Goal: Information Seeking & Learning: Find specific fact

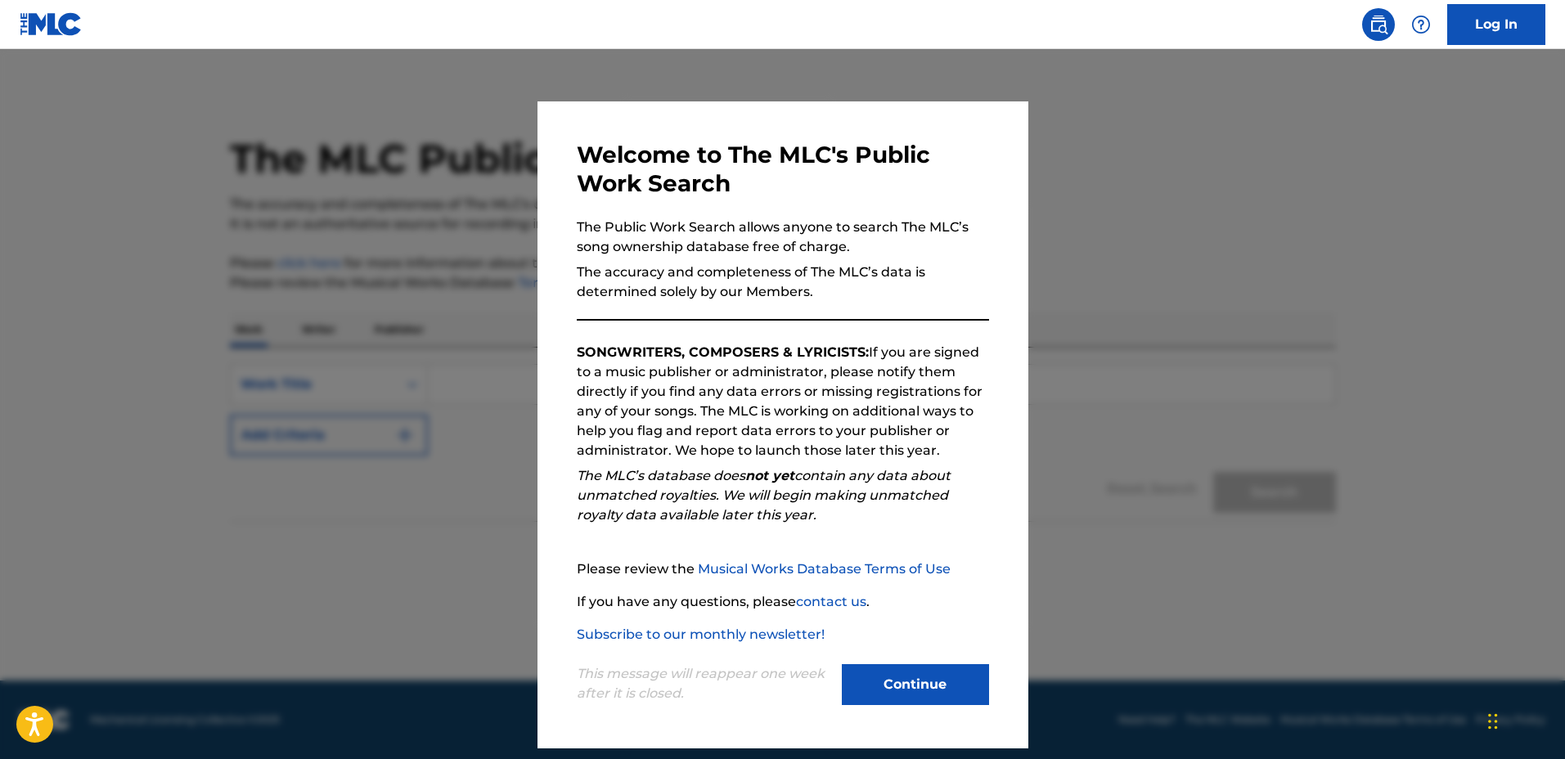
click at [1047, 240] on div at bounding box center [782, 428] width 1565 height 759
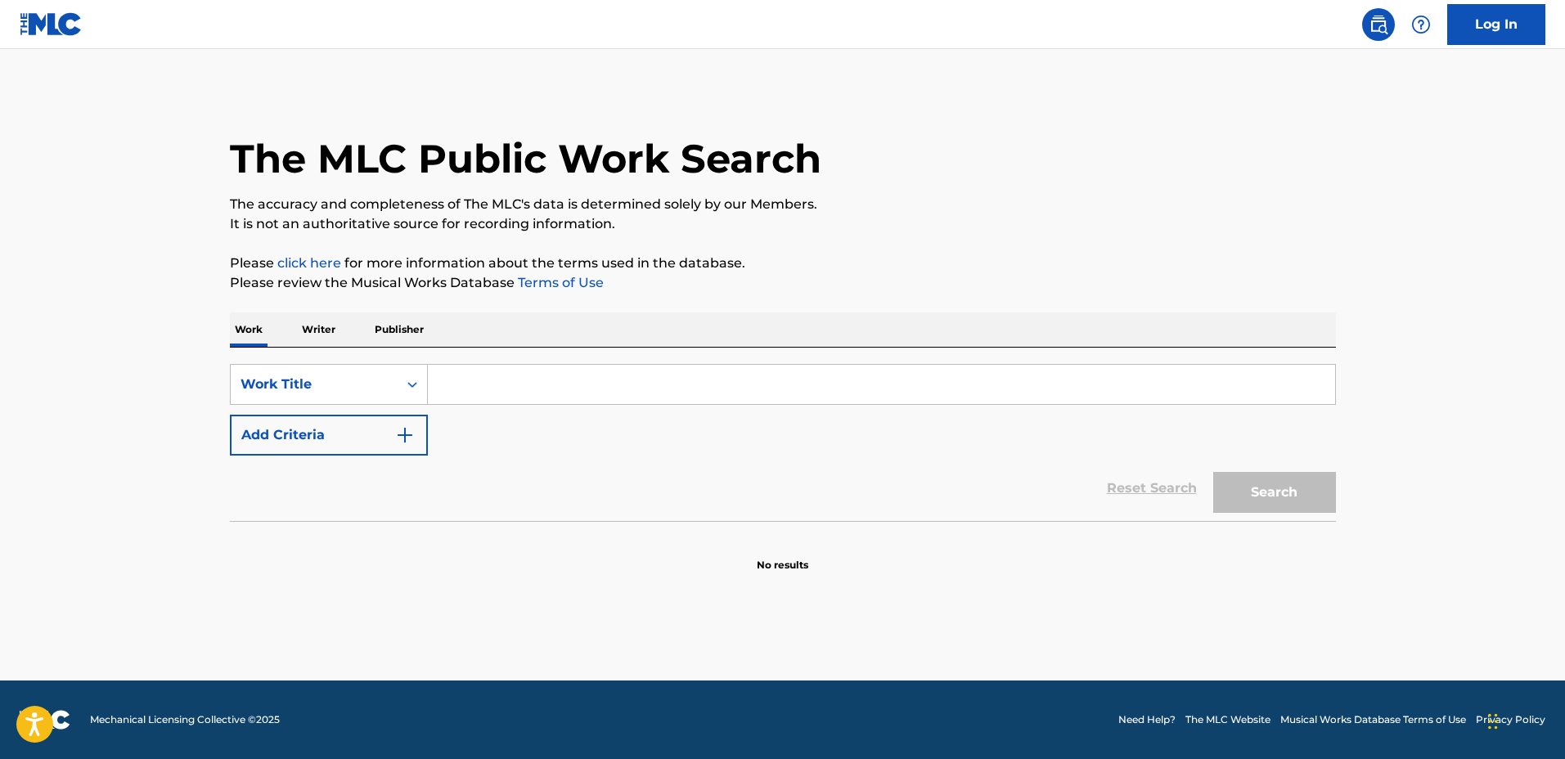
click at [826, 373] on input "Search Form" at bounding box center [881, 384] width 907 height 39
type input "l"
type input "all alone"
click at [413, 411] on div "SearchWithCriteriab10f1337-f2c0-4e3a-b11a-20a3cbe5fcd1 Work Title all alone Add…" at bounding box center [783, 410] width 1106 height 92
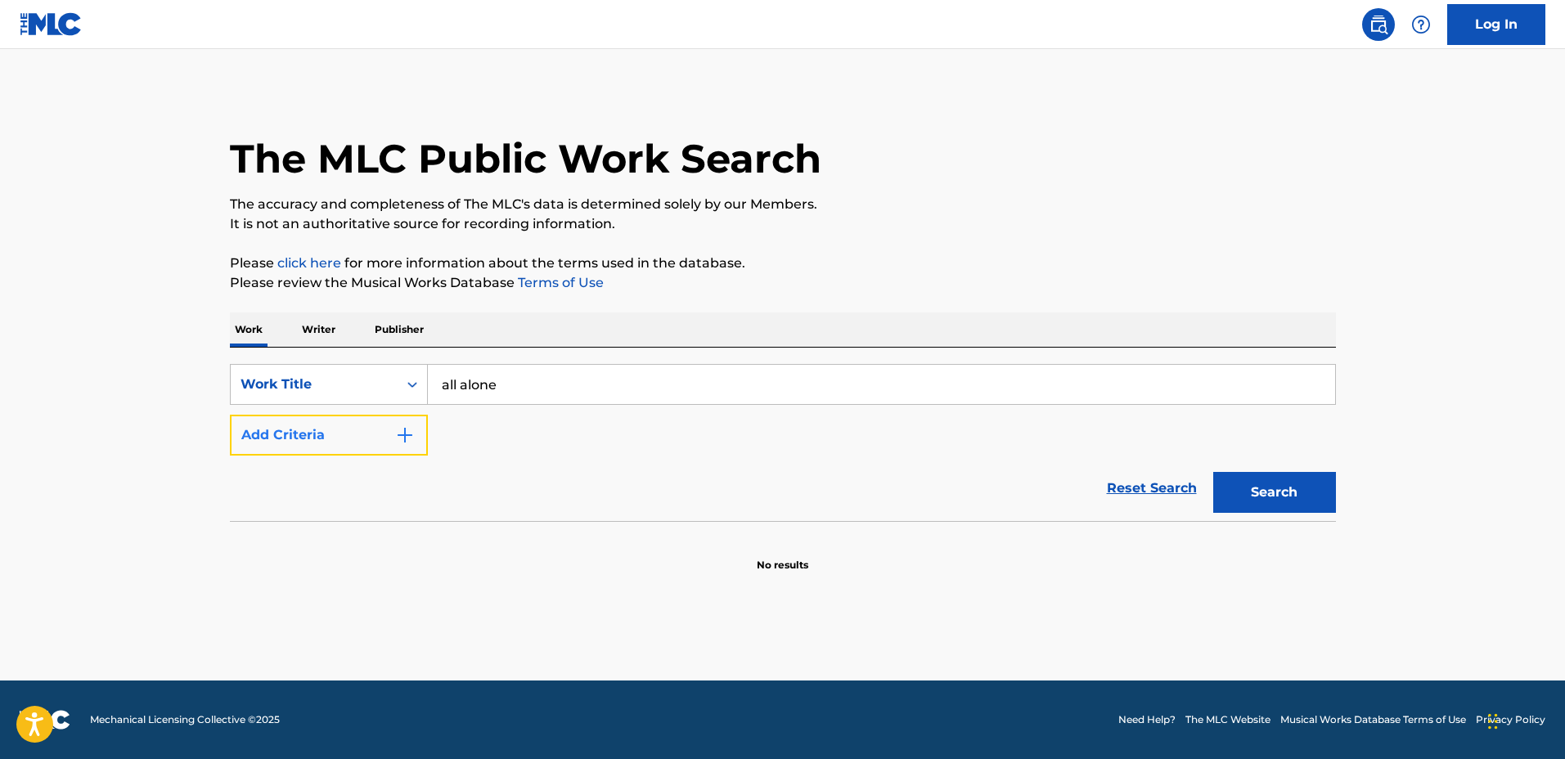
click at [393, 439] on button "Add Criteria" at bounding box center [329, 435] width 198 height 41
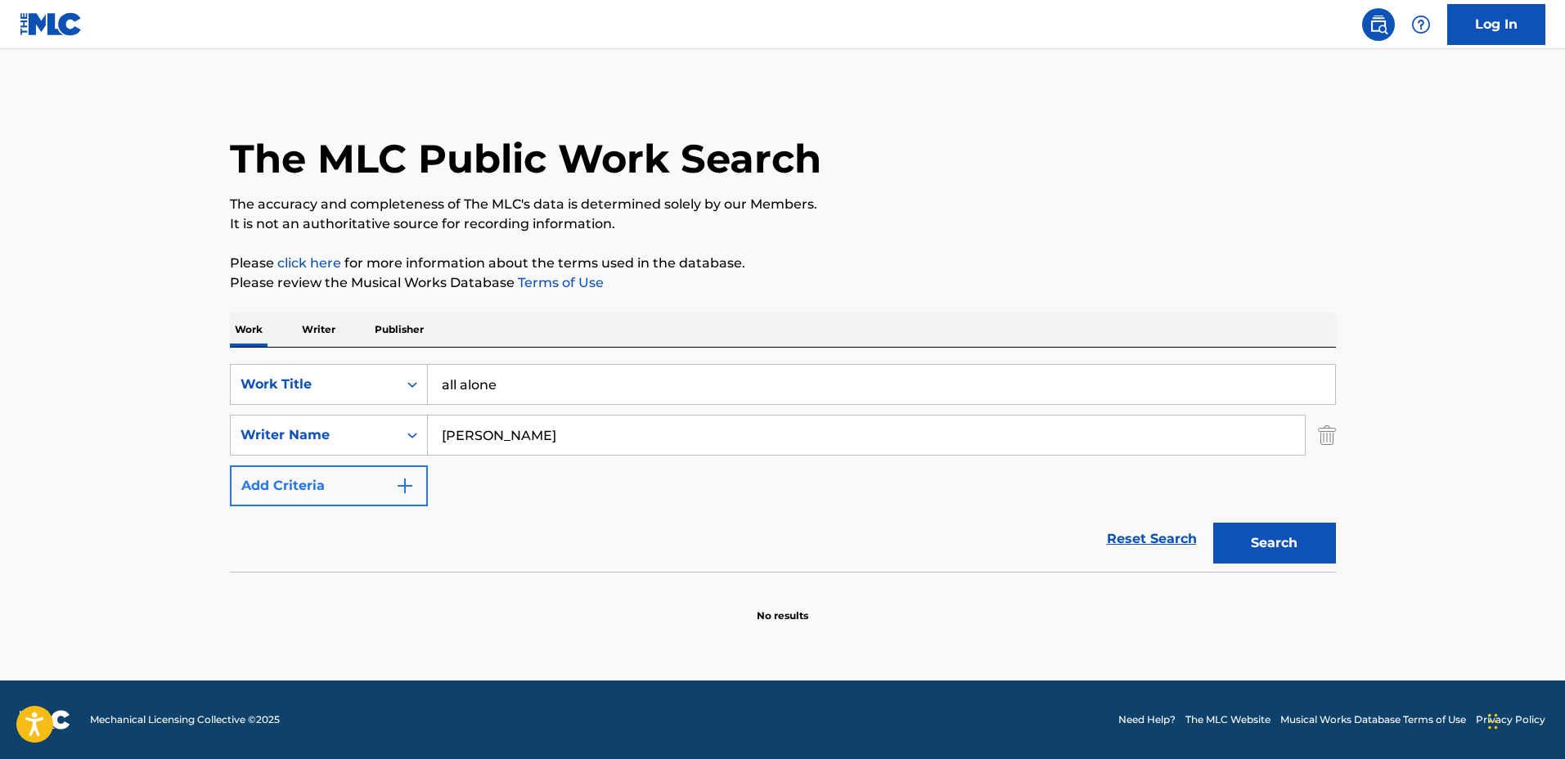
type input "[PERSON_NAME]"
click at [1213, 523] on button "Search" at bounding box center [1274, 543] width 123 height 41
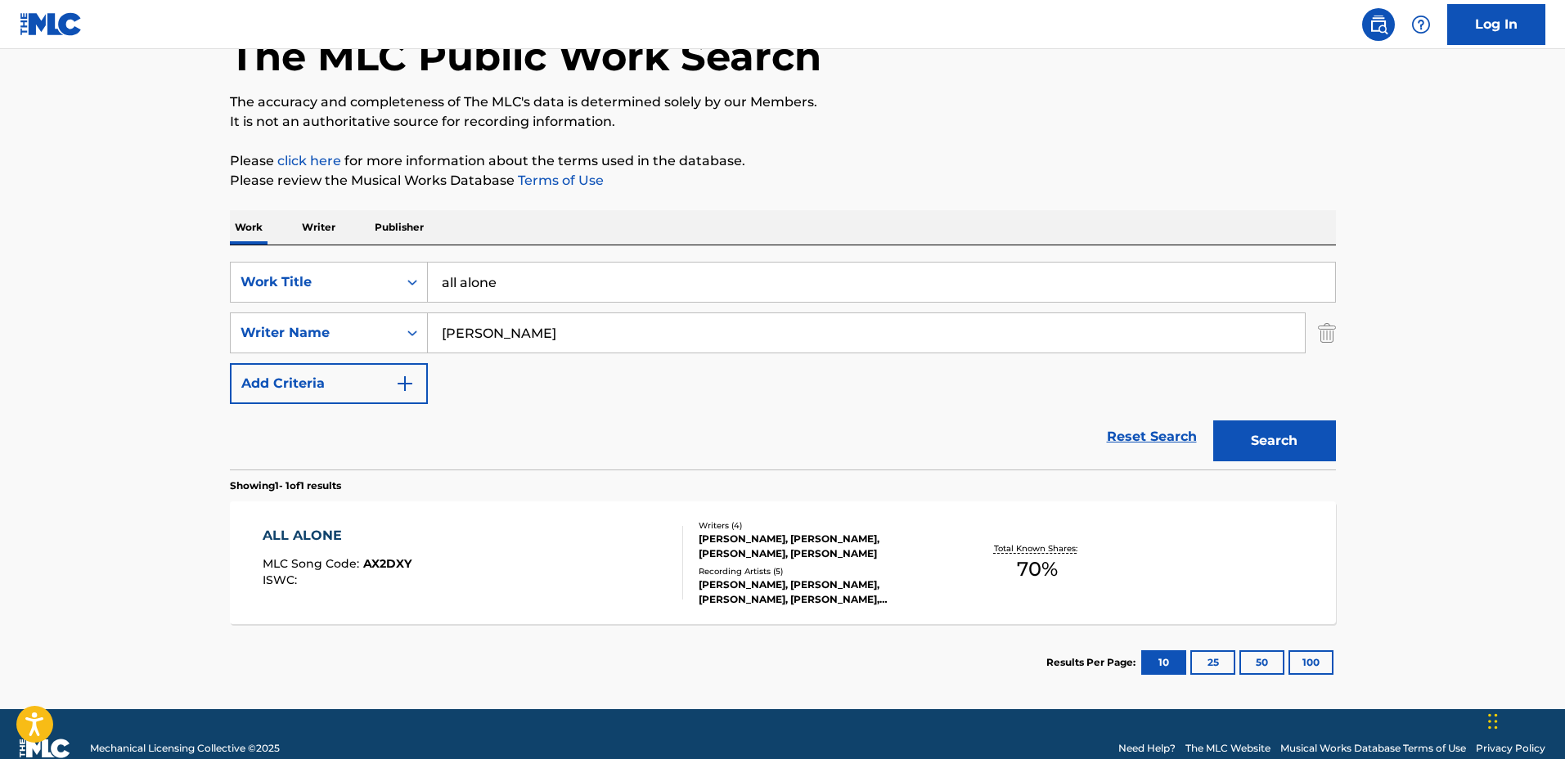
scroll to position [131, 0]
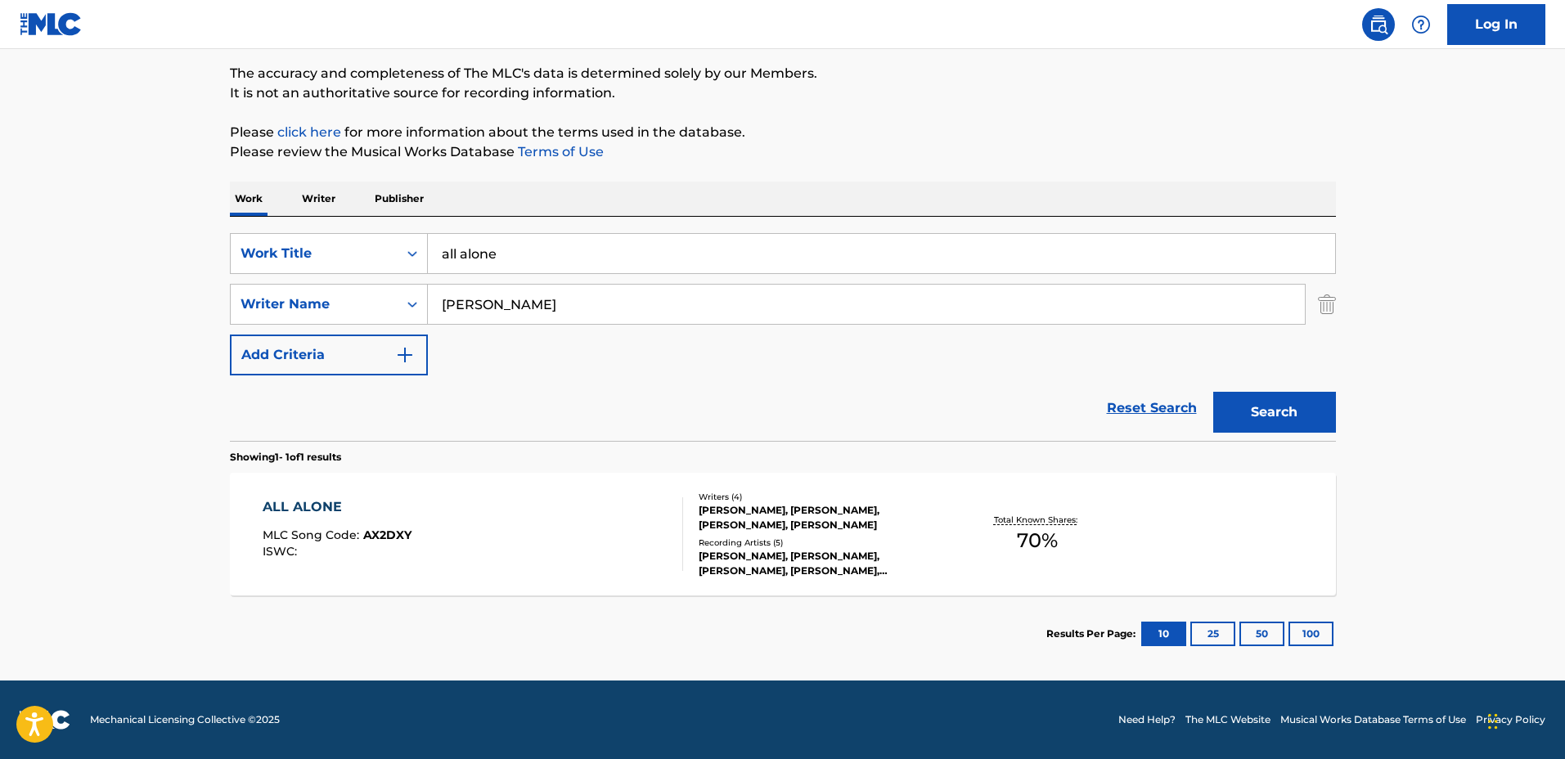
click at [905, 519] on div "[PERSON_NAME], [PERSON_NAME], [PERSON_NAME], [PERSON_NAME]" at bounding box center [822, 517] width 247 height 29
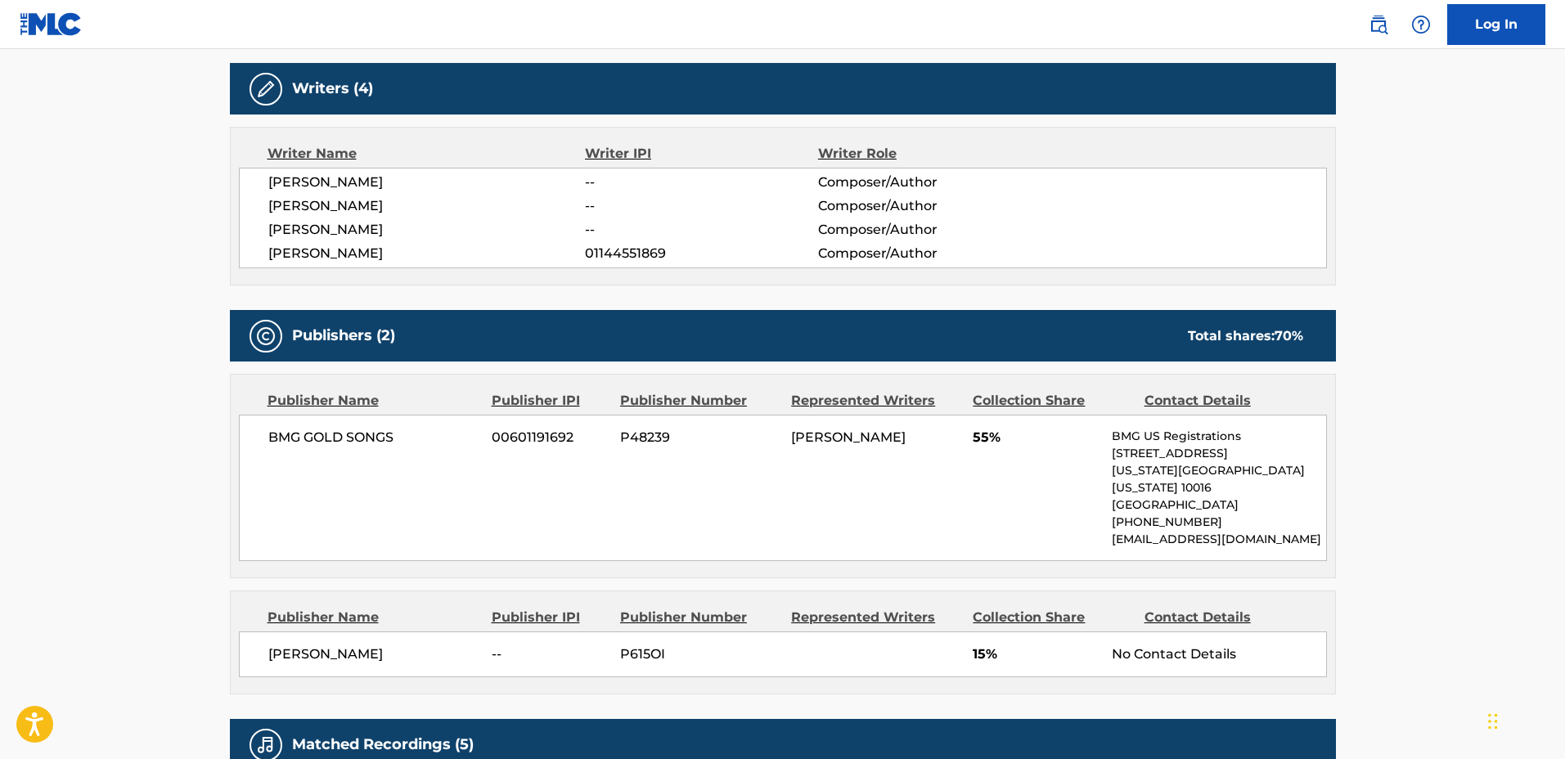
scroll to position [511, 0]
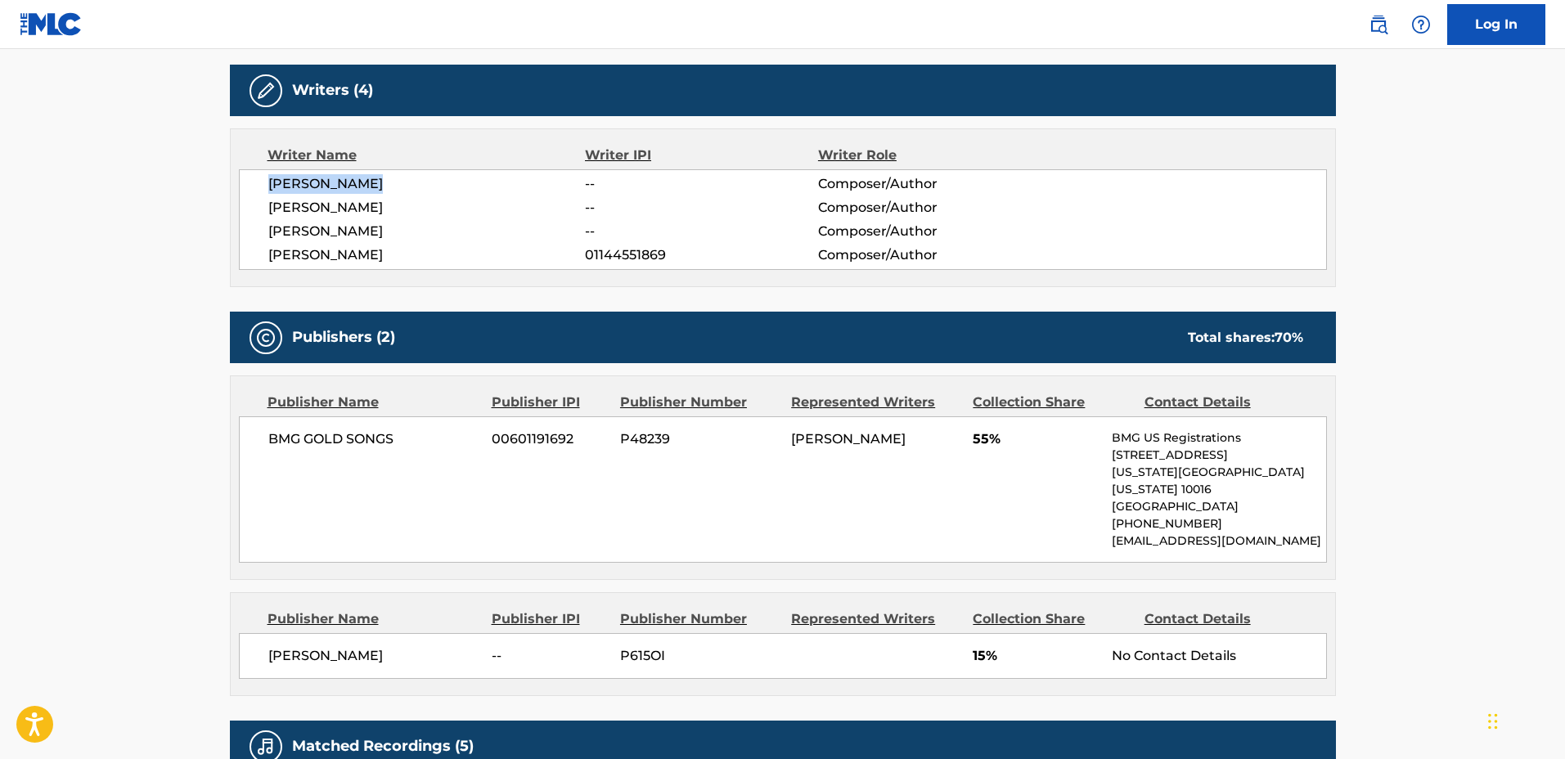
drag, startPoint x: 331, startPoint y: 170, endPoint x: 255, endPoint y: 170, distance: 76.1
click at [255, 170] on div "[PERSON_NAME] -- Composer/Author [PERSON_NAME] -- Composer/Author [PERSON_NAME]…" at bounding box center [783, 219] width 1088 height 101
copy span "[PERSON_NAME]"
click at [433, 260] on span "[PERSON_NAME]" at bounding box center [426, 255] width 317 height 20
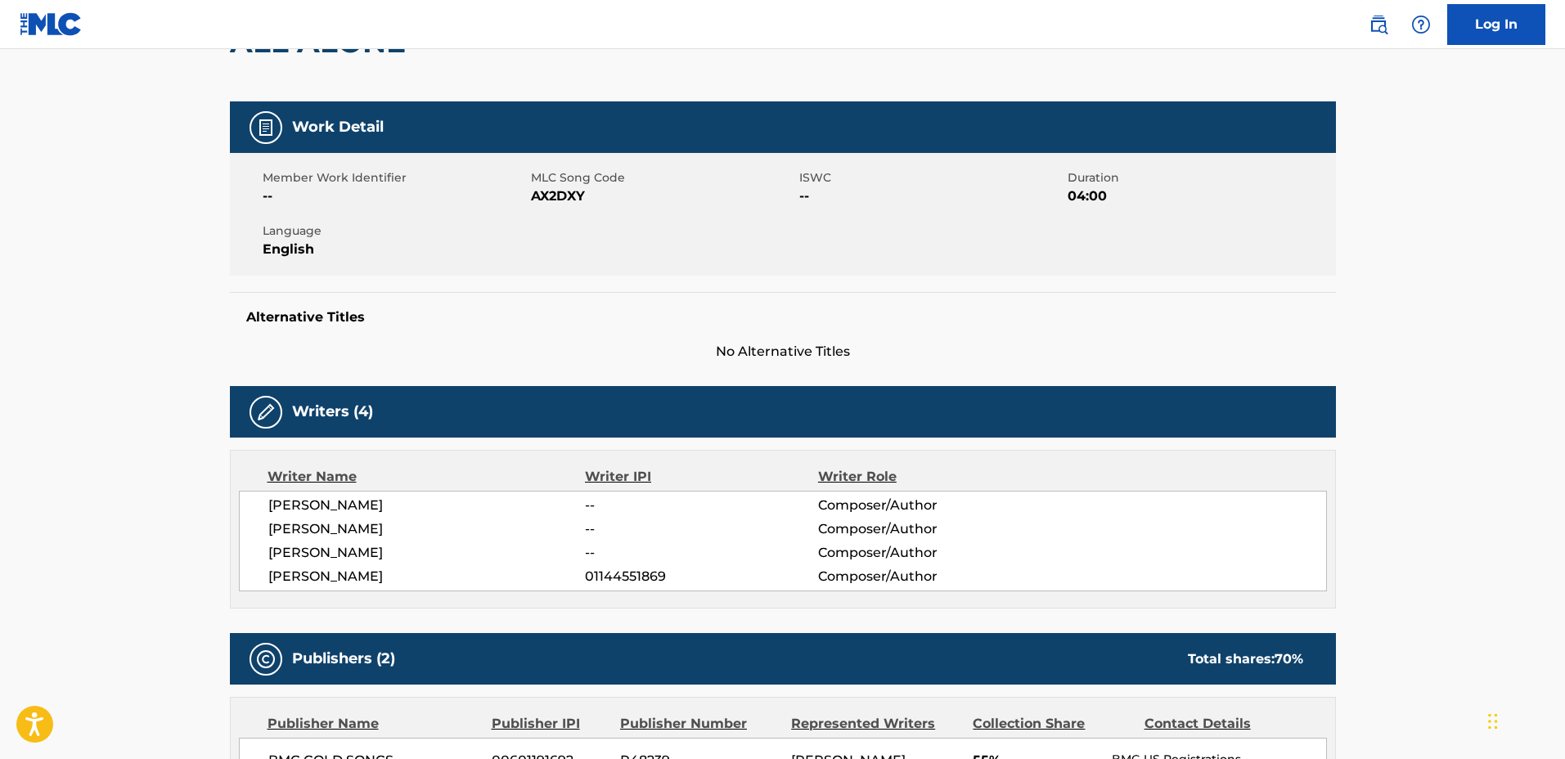
scroll to position [0, 0]
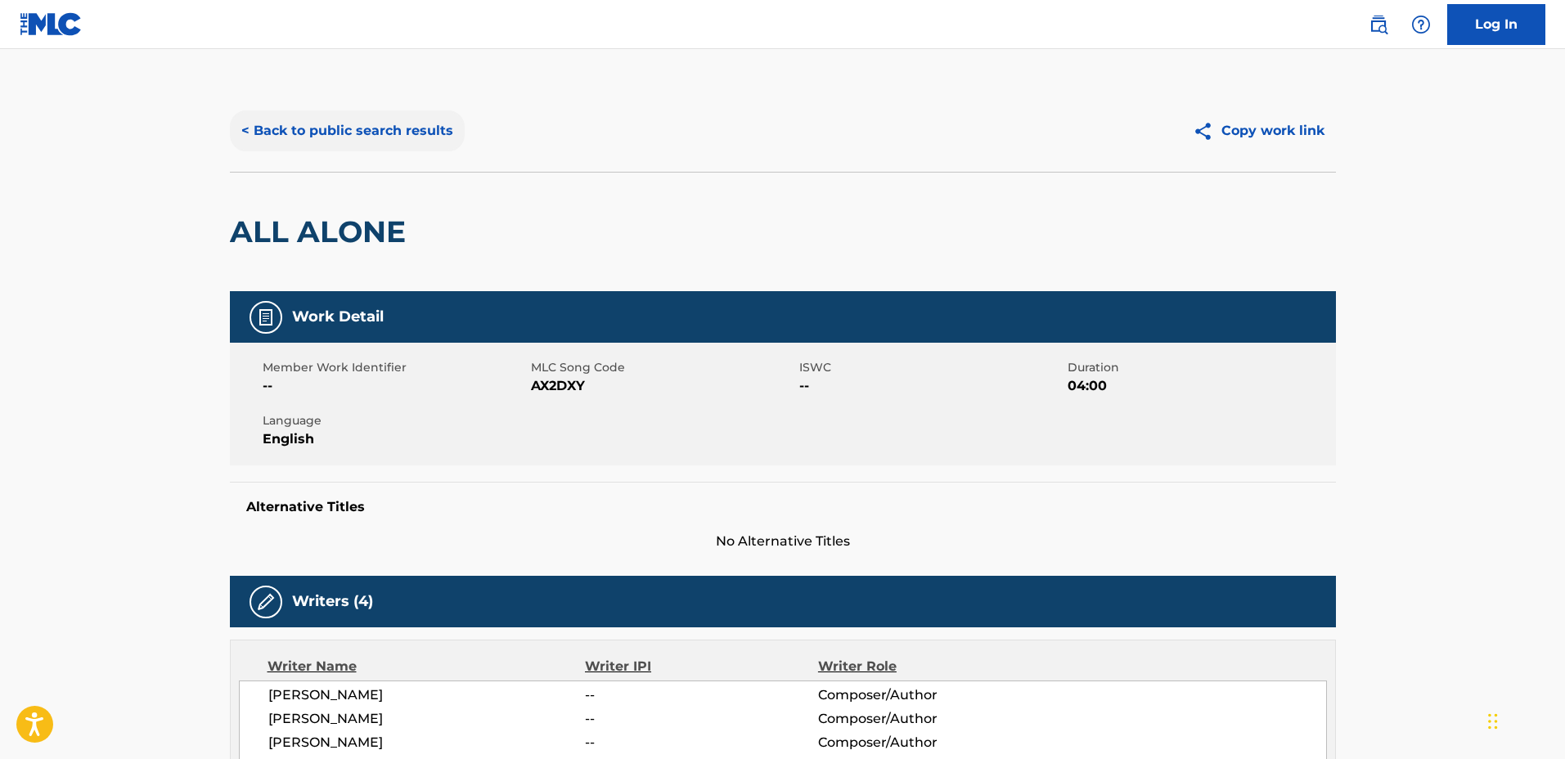
click at [413, 139] on button "< Back to public search results" at bounding box center [347, 130] width 235 height 41
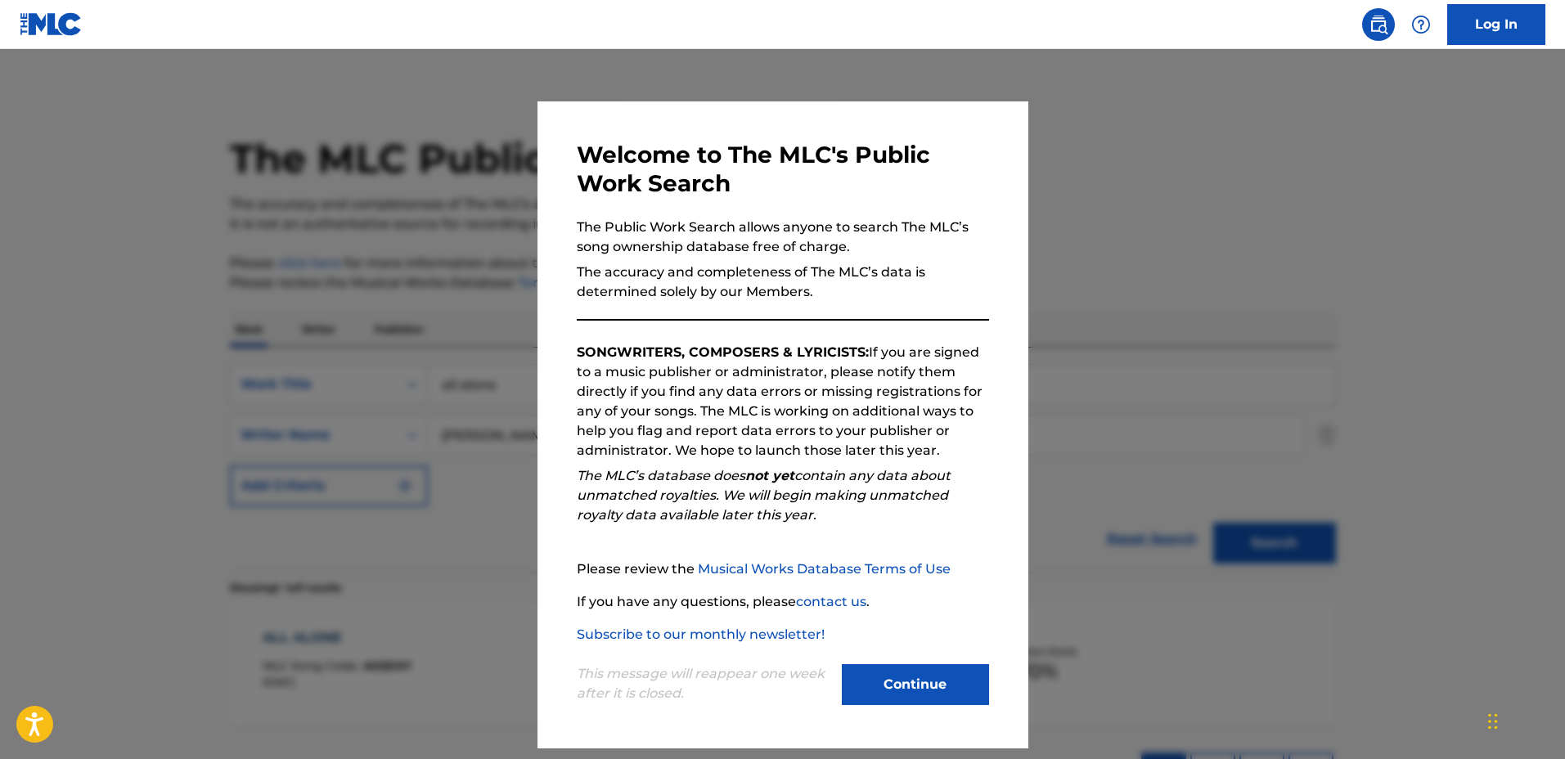
scroll to position [38, 0]
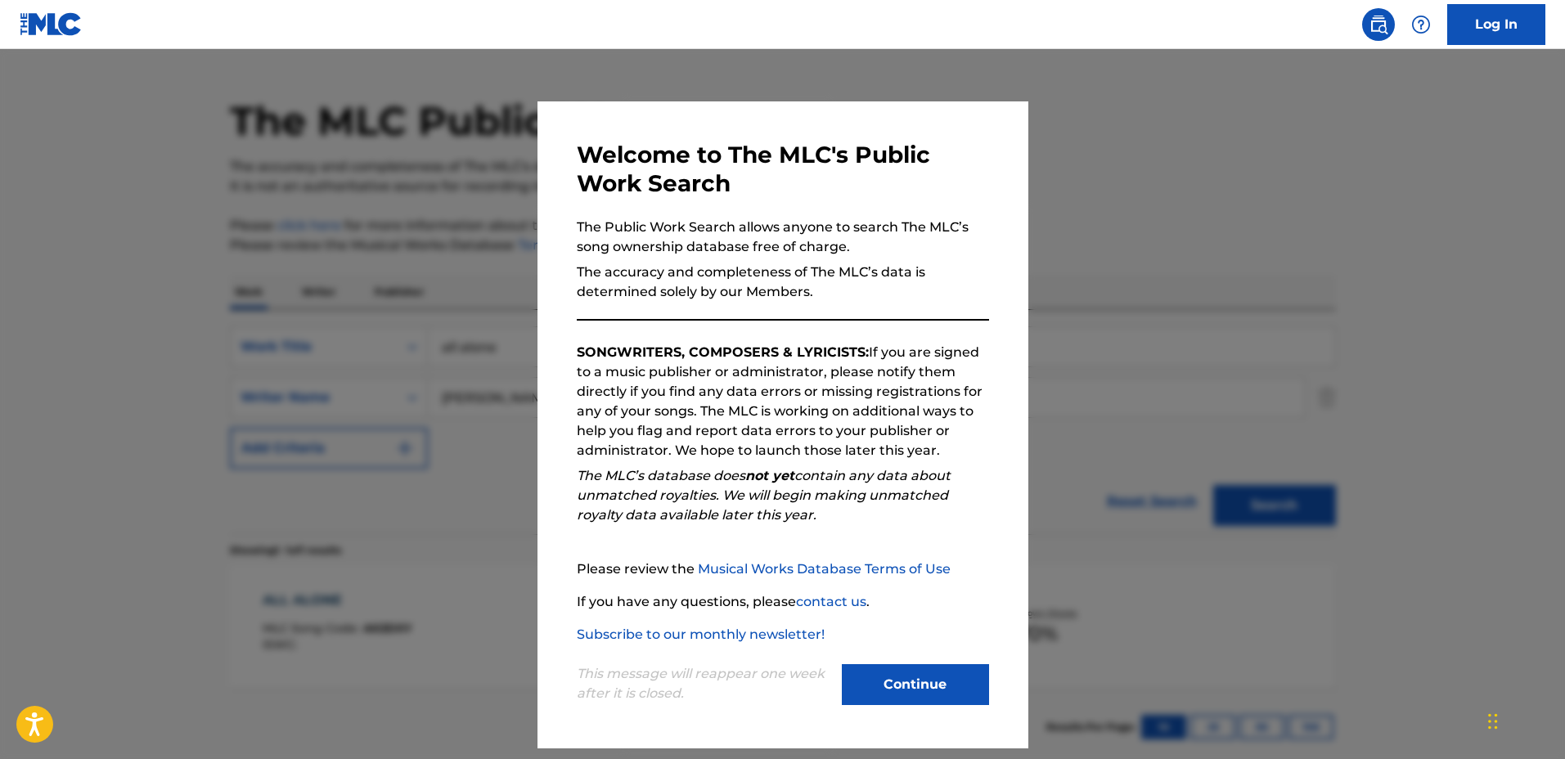
click at [436, 301] on div at bounding box center [782, 428] width 1565 height 759
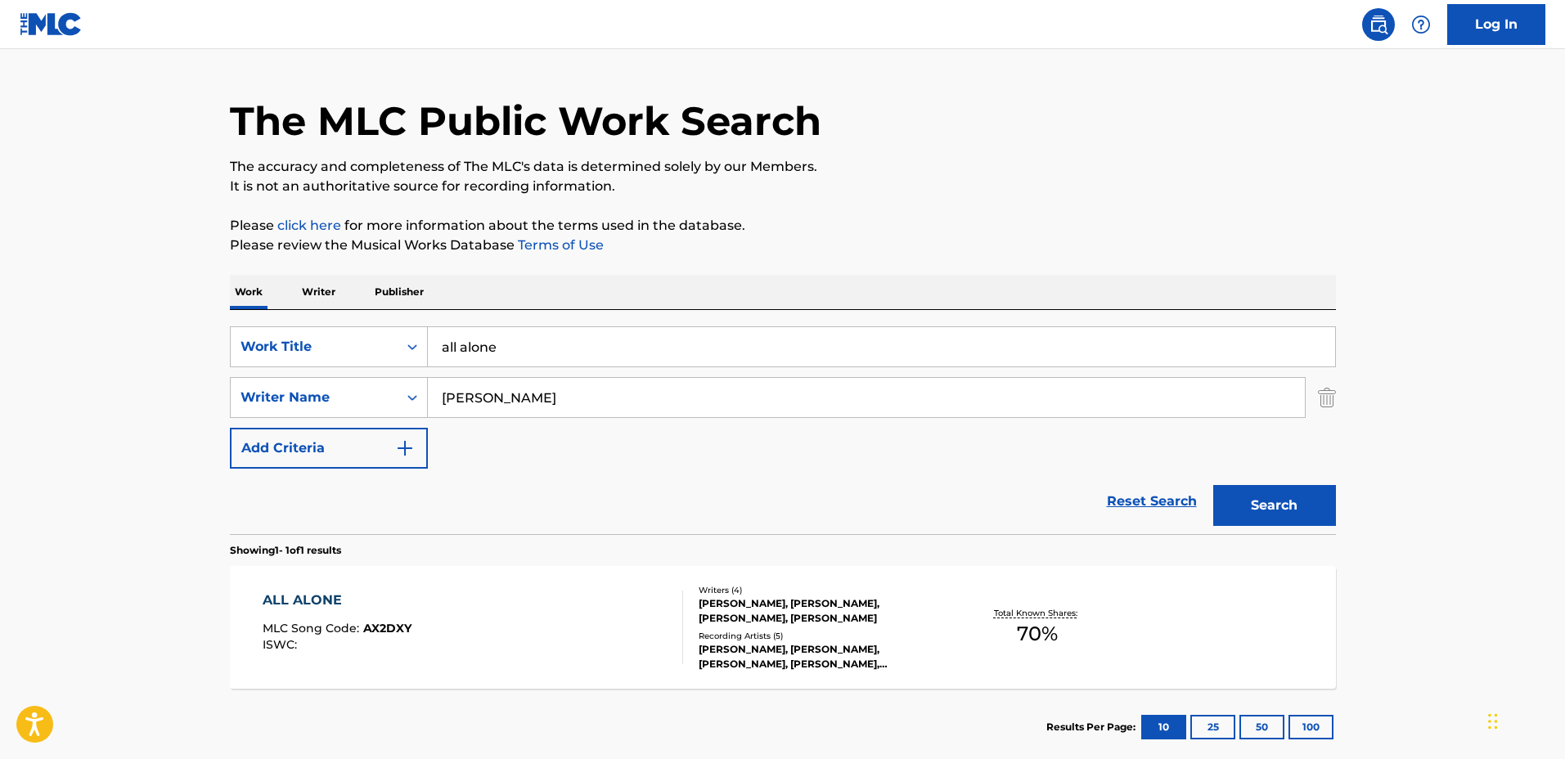
drag, startPoint x: 596, startPoint y: 402, endPoint x: 624, endPoint y: 384, distance: 33.1
click at [327, 387] on div "SearchWithCriteria574054ab-1464-4f42-9f4f-764e4b2cded8 Writer Name [PERSON_NAME]" at bounding box center [783, 397] width 1106 height 41
click at [1325, 402] on img "Search Form" at bounding box center [1327, 397] width 18 height 41
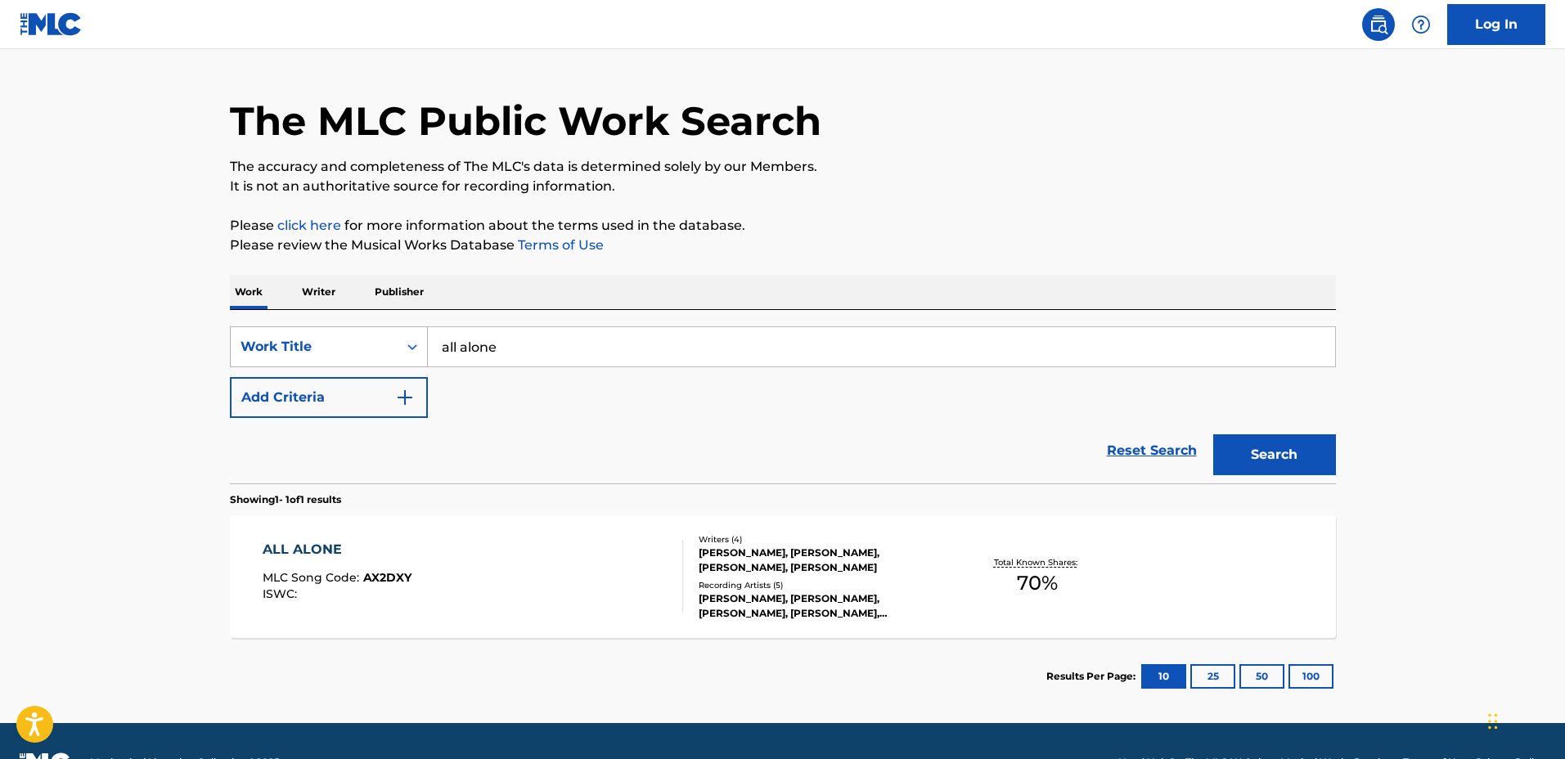
click at [287, 338] on div "Work Title" at bounding box center [313, 347] width 147 height 20
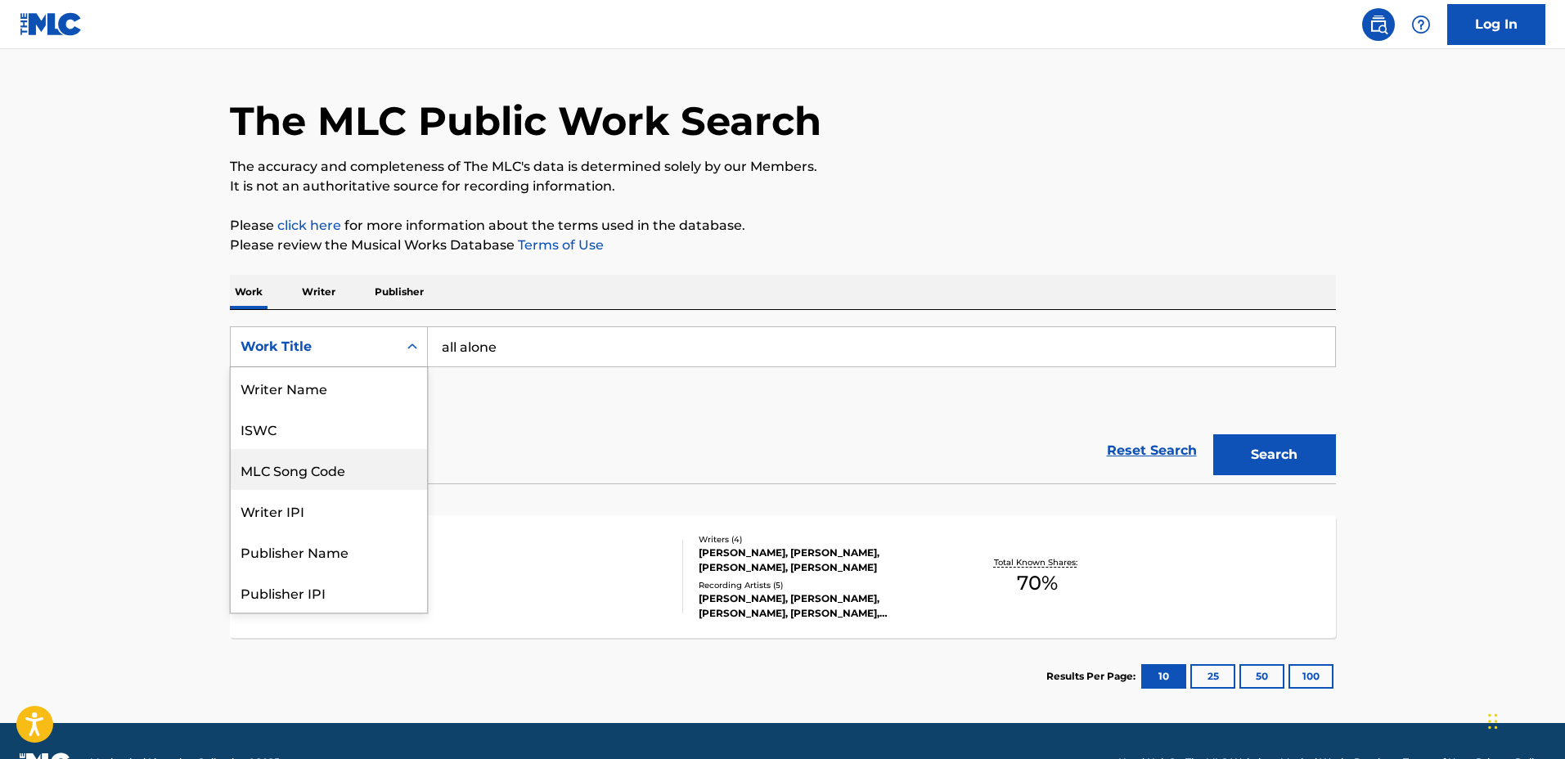
scroll to position [0, 0]
drag, startPoint x: 327, startPoint y: 393, endPoint x: 348, endPoint y: 385, distance: 21.7
click at [328, 392] on div "Writer Name" at bounding box center [329, 387] width 196 height 41
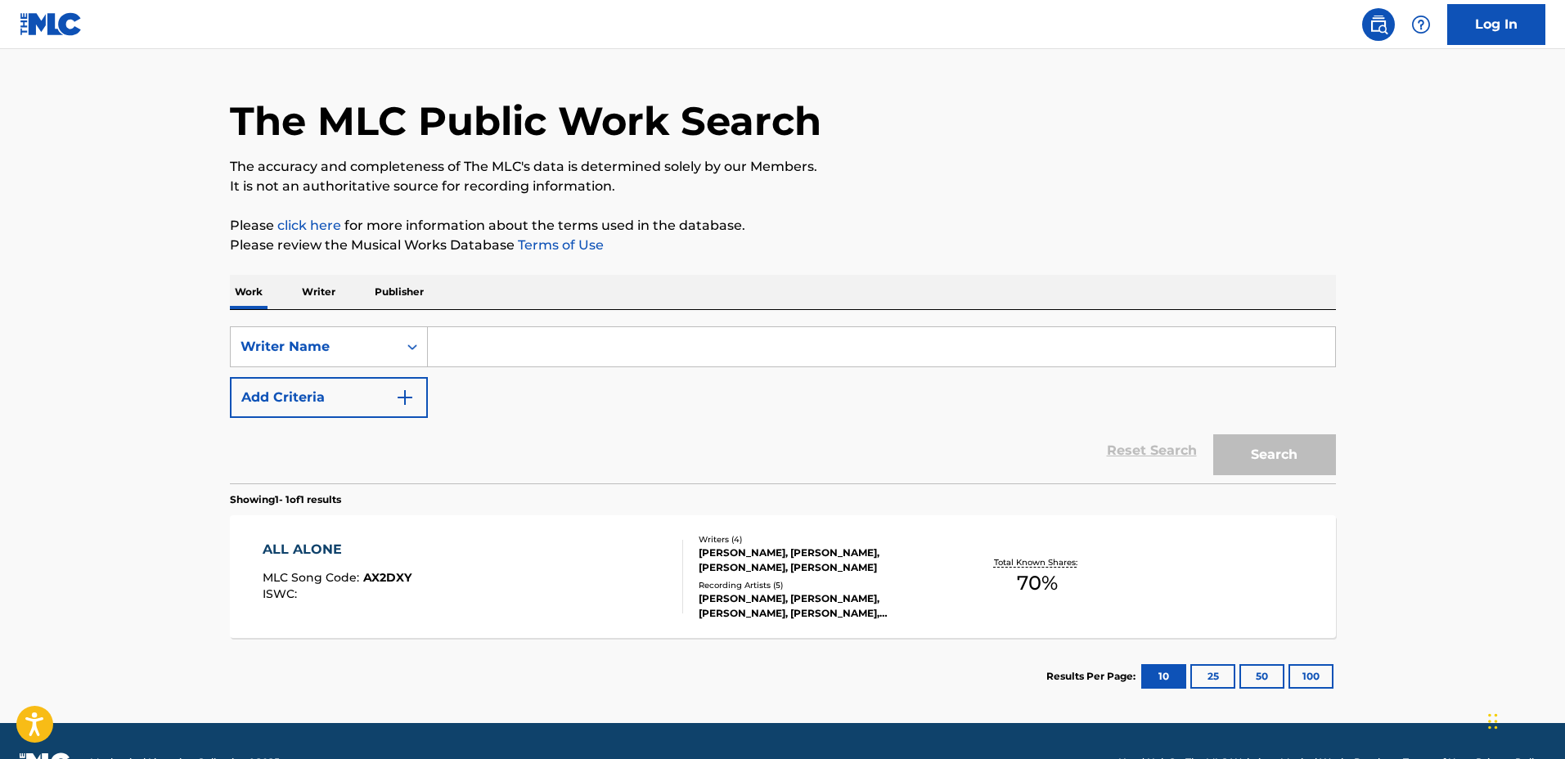
click at [571, 353] on input "Search Form" at bounding box center [881, 346] width 907 height 39
paste input "[PERSON_NAME]"
type input "[PERSON_NAME]"
click at [1270, 457] on button "Search" at bounding box center [1274, 454] width 123 height 41
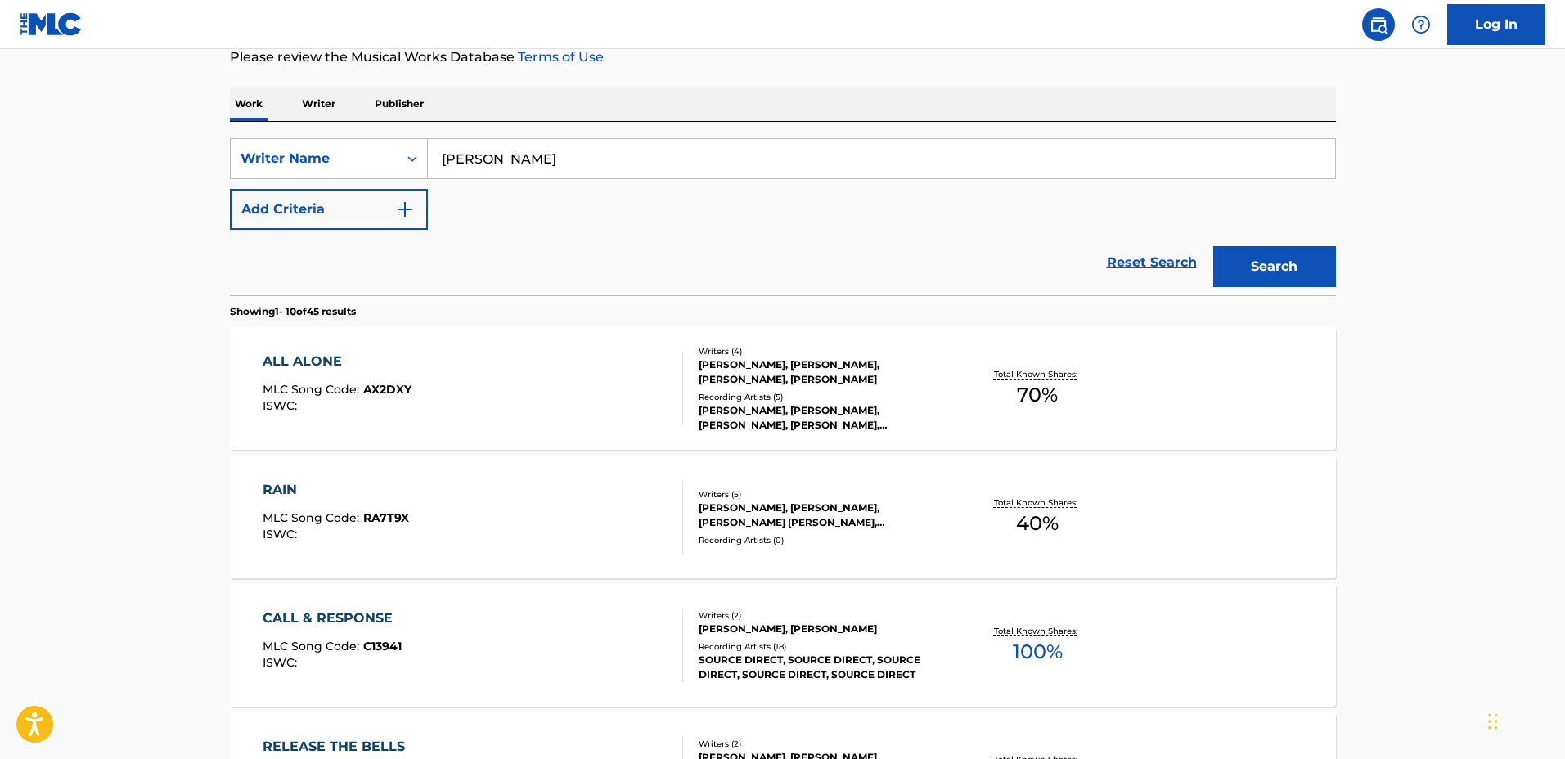
scroll to position [409, 0]
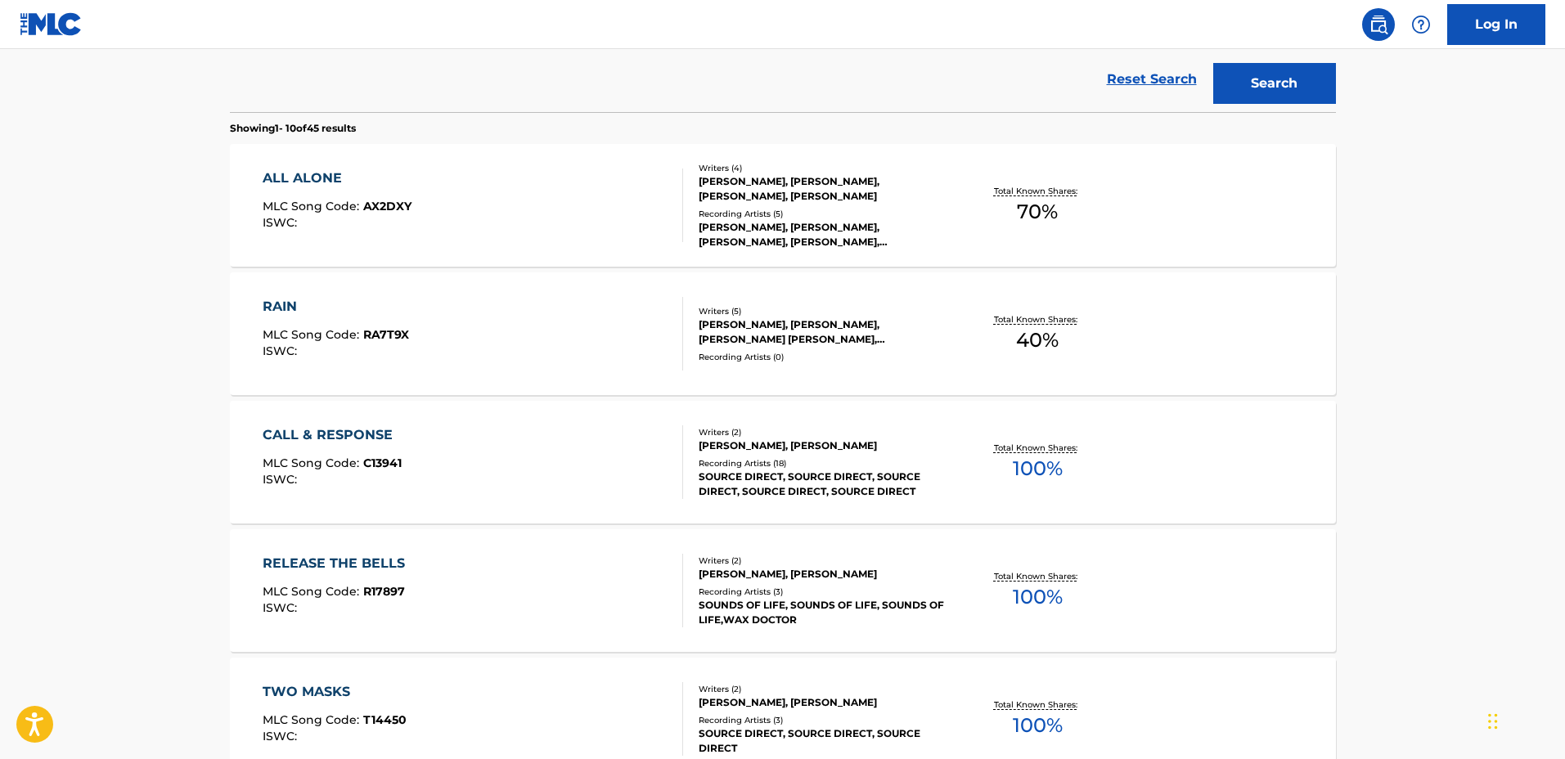
click at [946, 347] on div "Total Known Shares: 40 %" at bounding box center [1038, 334] width 184 height 50
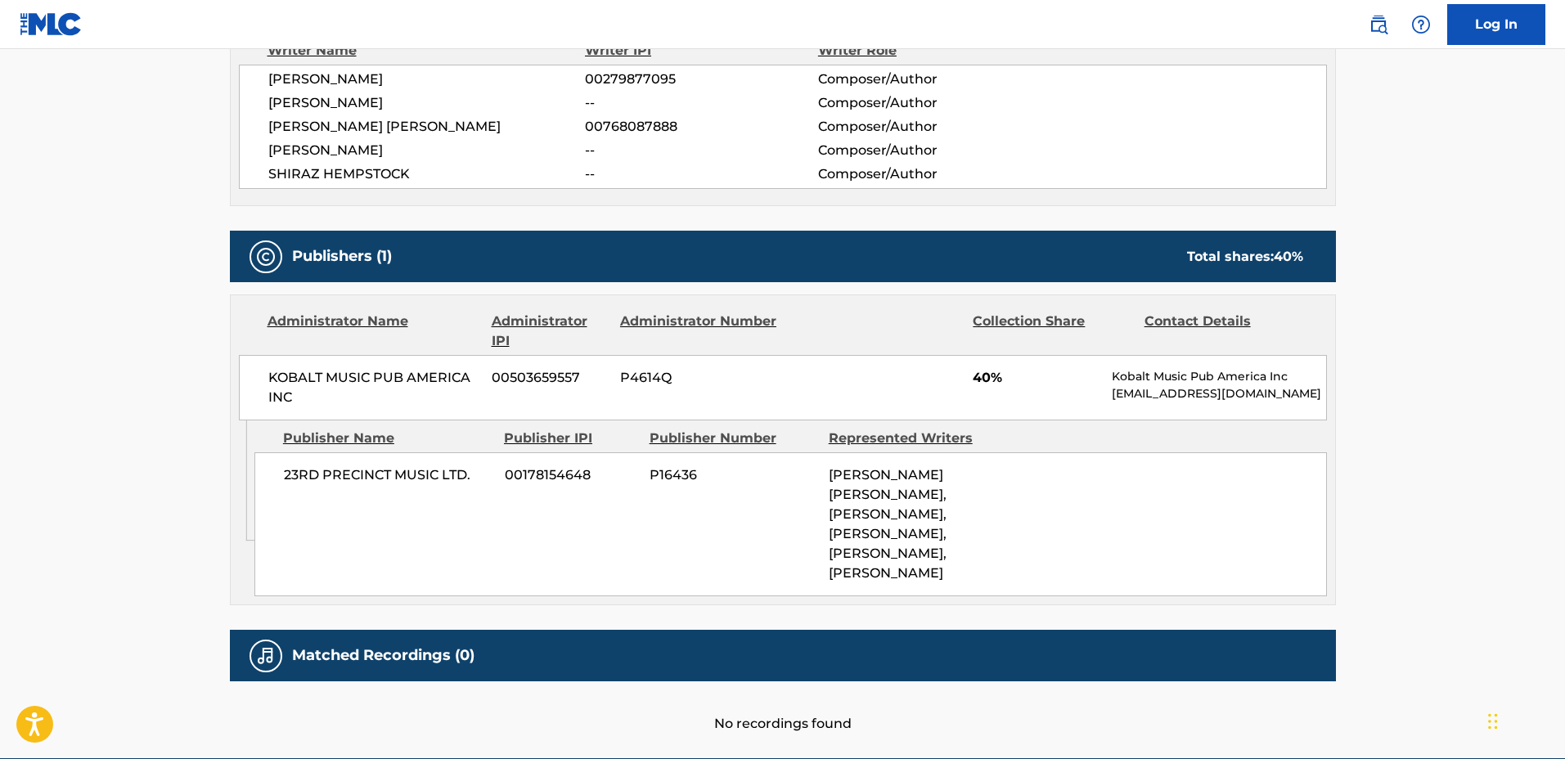
scroll to position [470, 0]
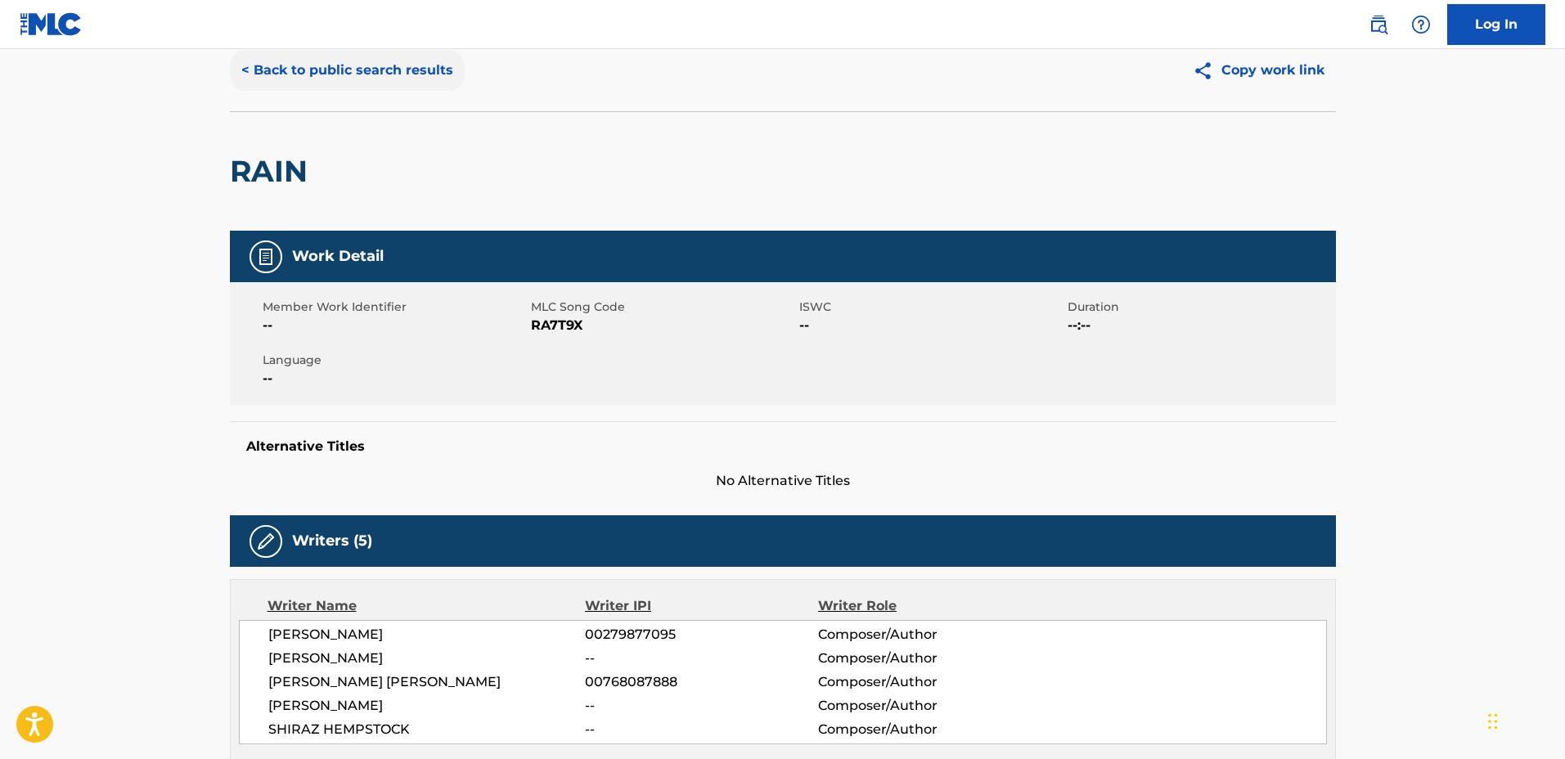
click at [371, 65] on button "< Back to public search results" at bounding box center [347, 70] width 235 height 41
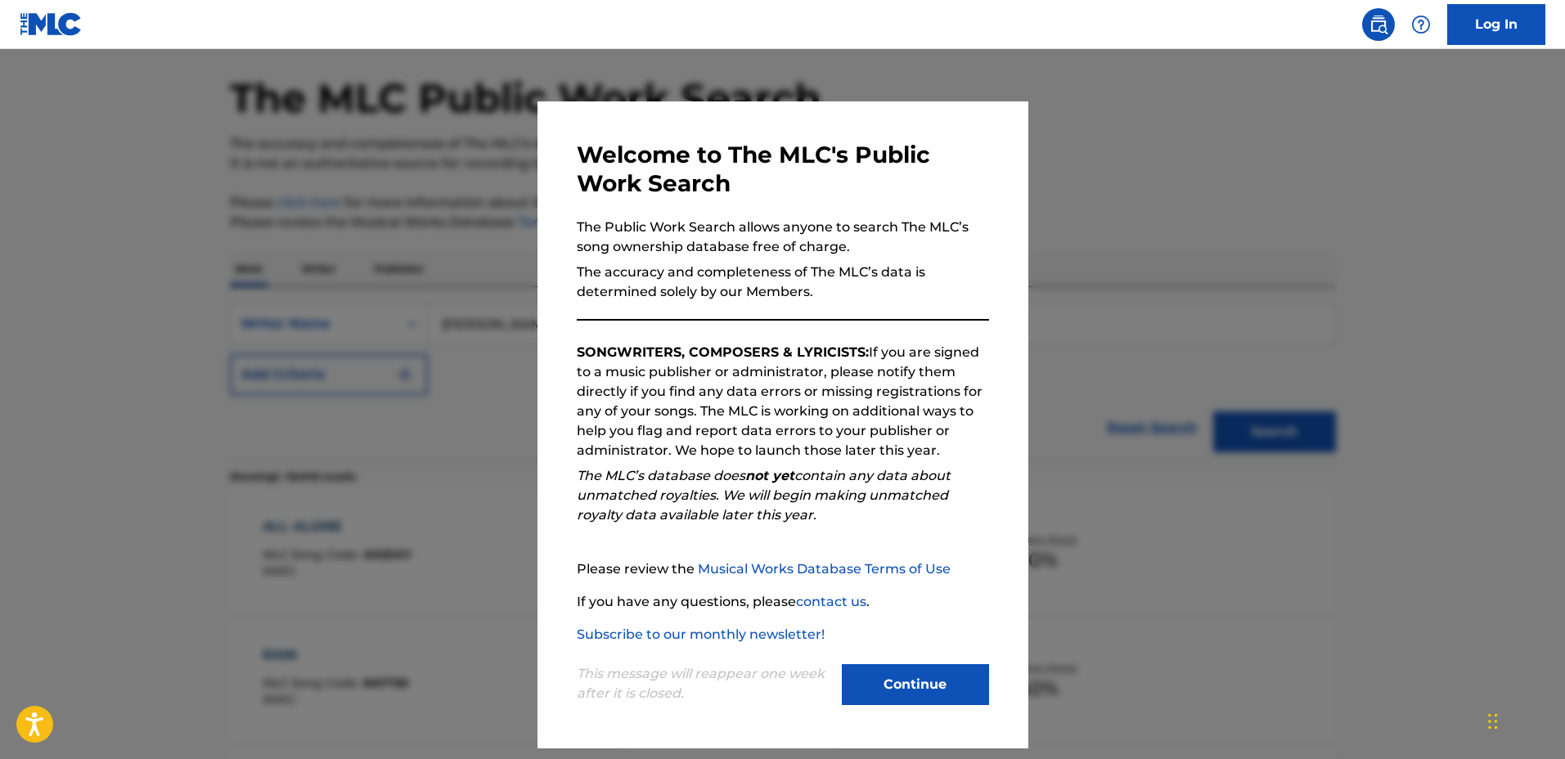
scroll to position [452, 0]
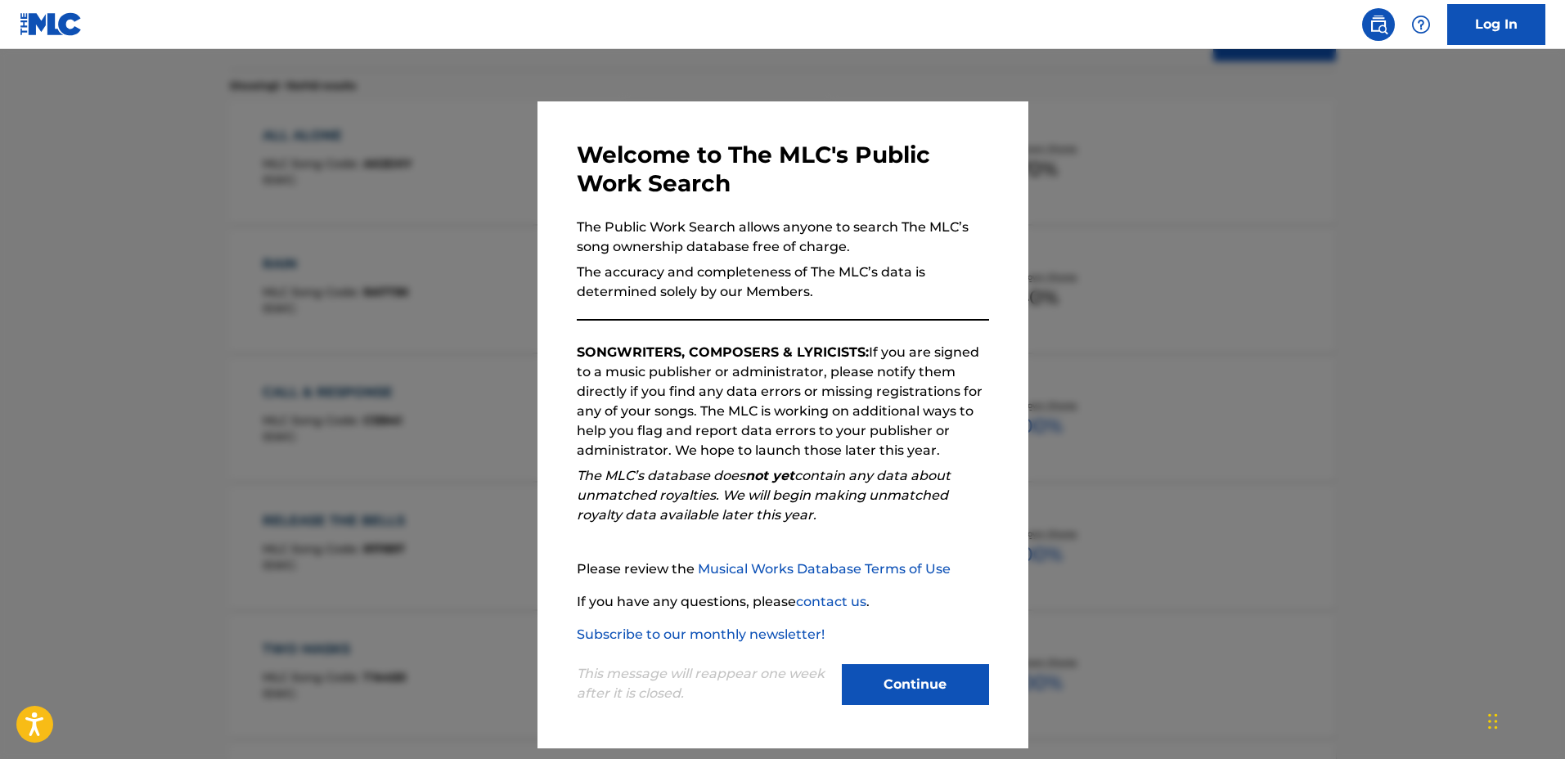
click at [516, 317] on div at bounding box center [782, 428] width 1565 height 759
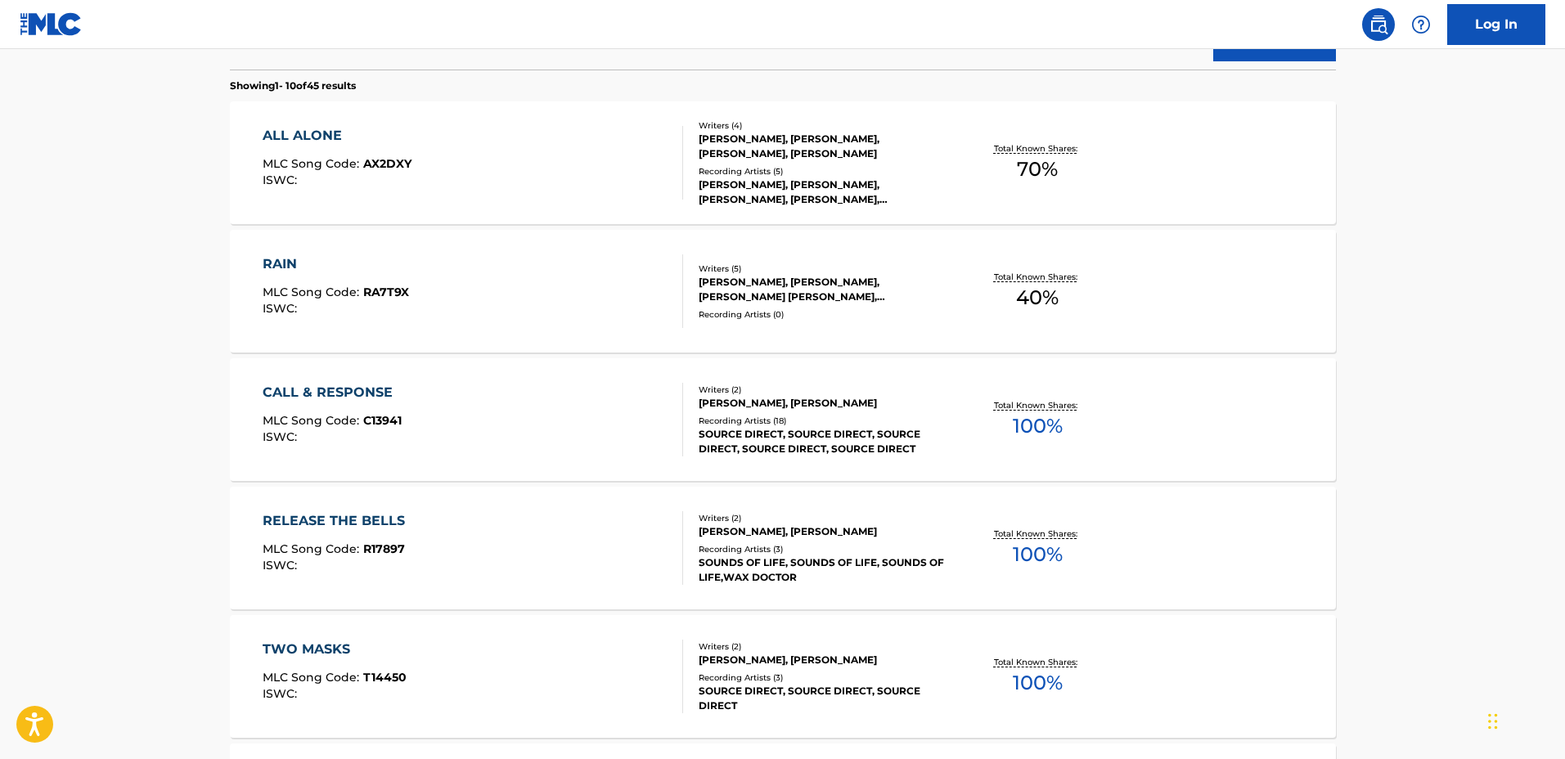
click at [586, 434] on div "CALL & RESPONSE MLC Song Code : C13941 ISWC :" at bounding box center [473, 420] width 420 height 74
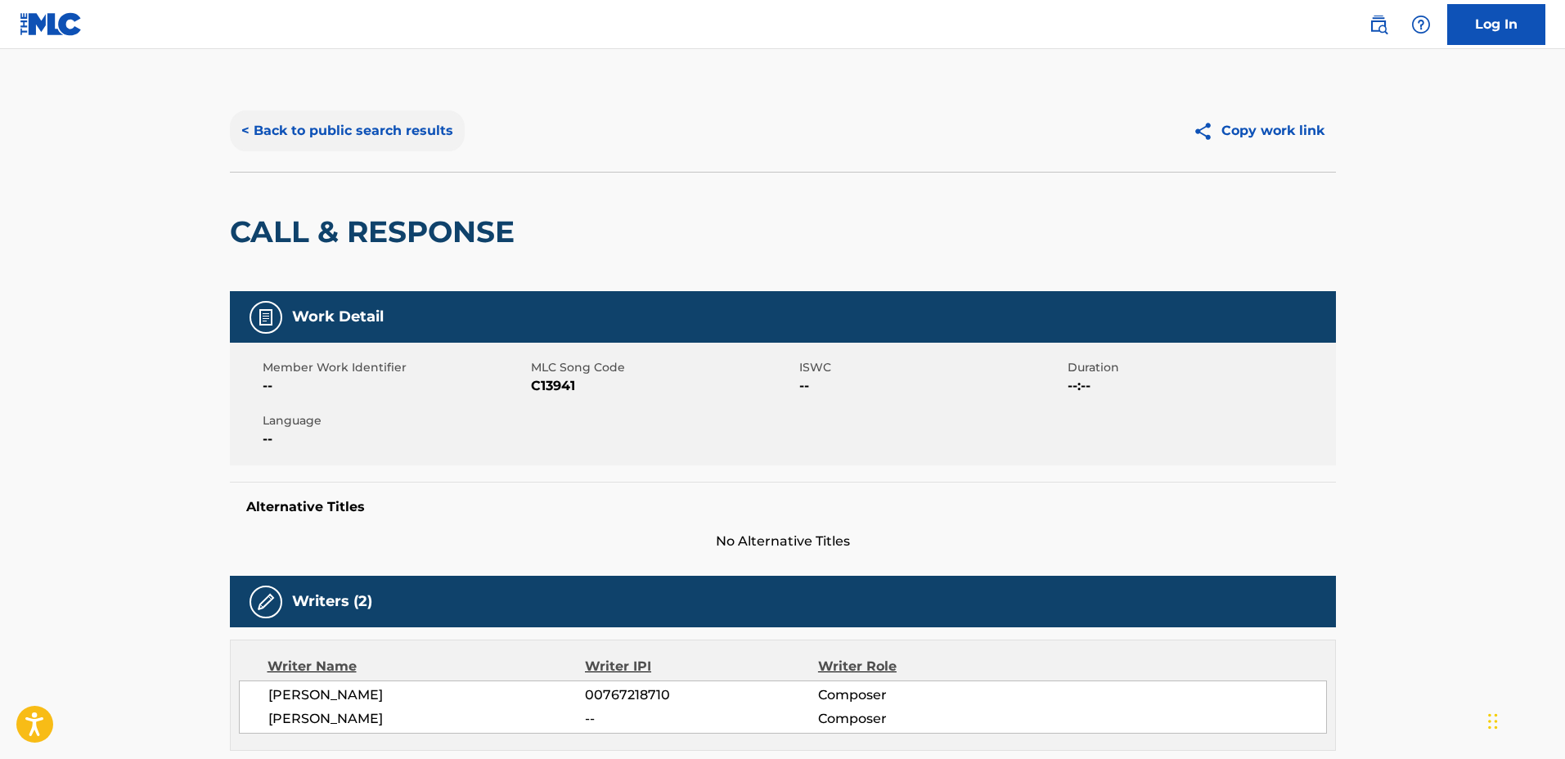
click at [348, 135] on button "< Back to public search results" at bounding box center [347, 130] width 235 height 41
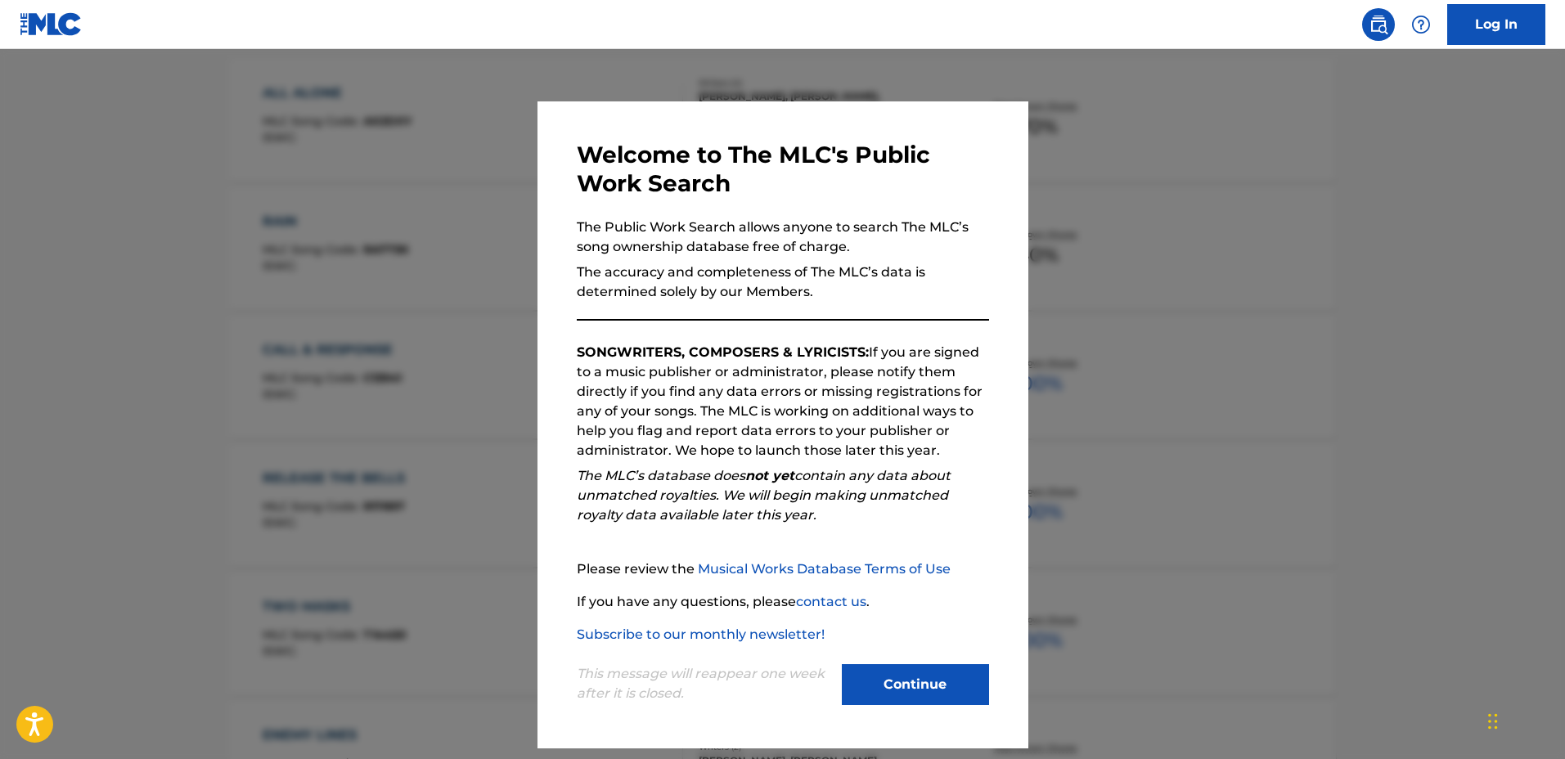
click at [465, 380] on div at bounding box center [782, 428] width 1565 height 759
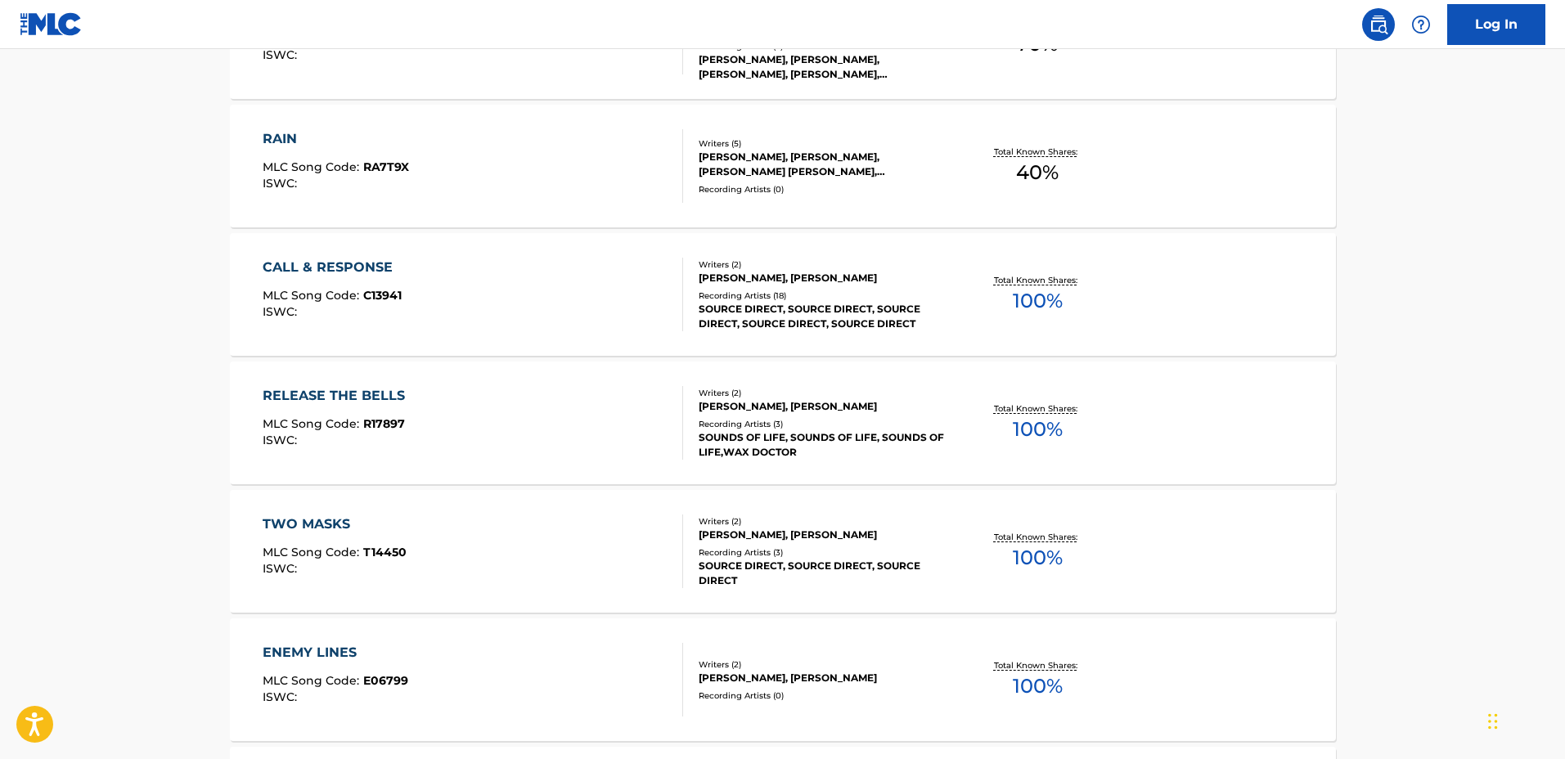
scroll to position [596, 0]
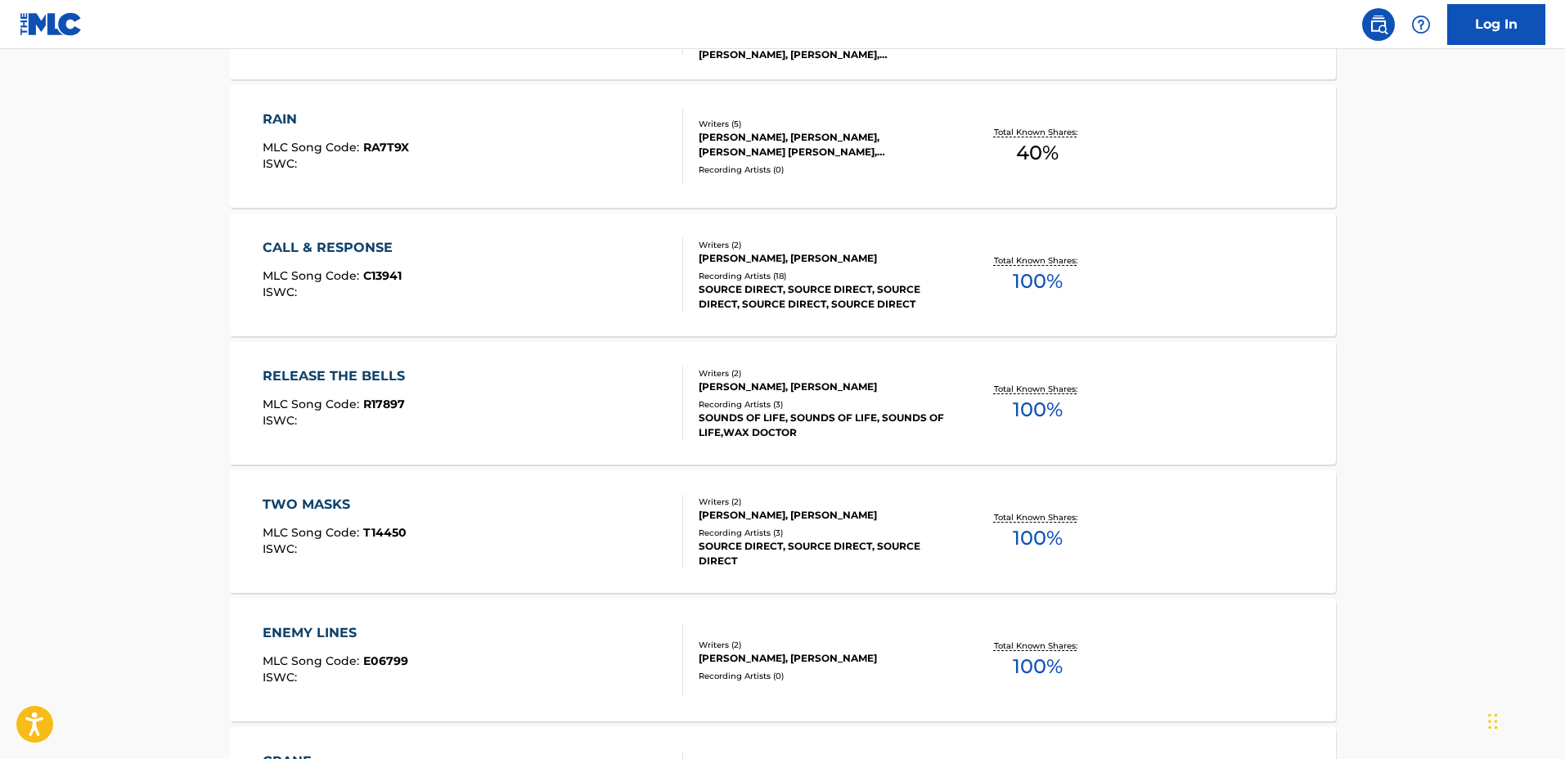
click at [578, 411] on div "RELEASE THE BELLS MLC Song Code : R17897 ISWC :" at bounding box center [473, 403] width 420 height 74
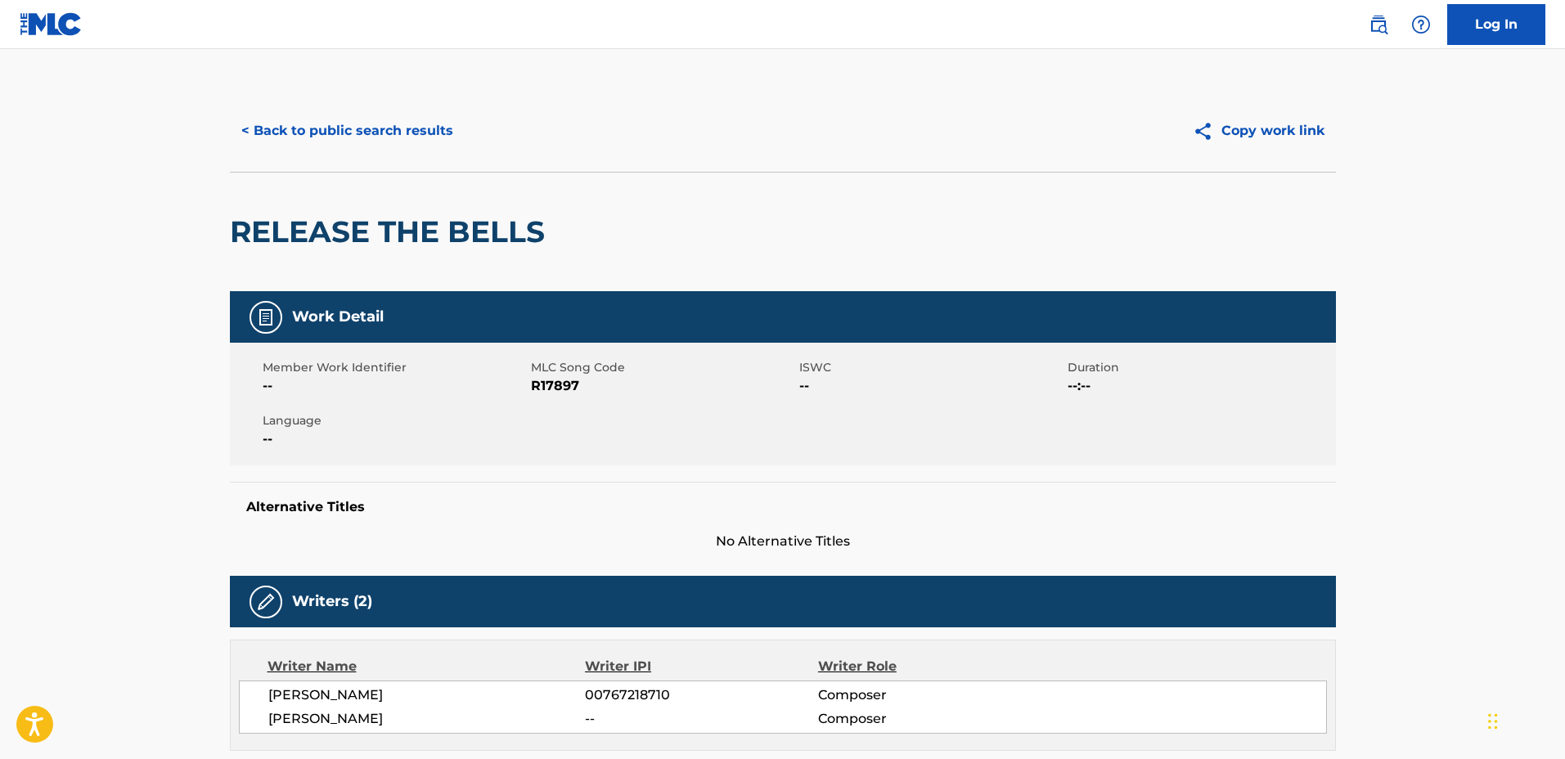
click at [387, 103] on div "< Back to public search results Copy work link" at bounding box center [783, 131] width 1106 height 82
click at [393, 139] on button "< Back to public search results" at bounding box center [347, 130] width 235 height 41
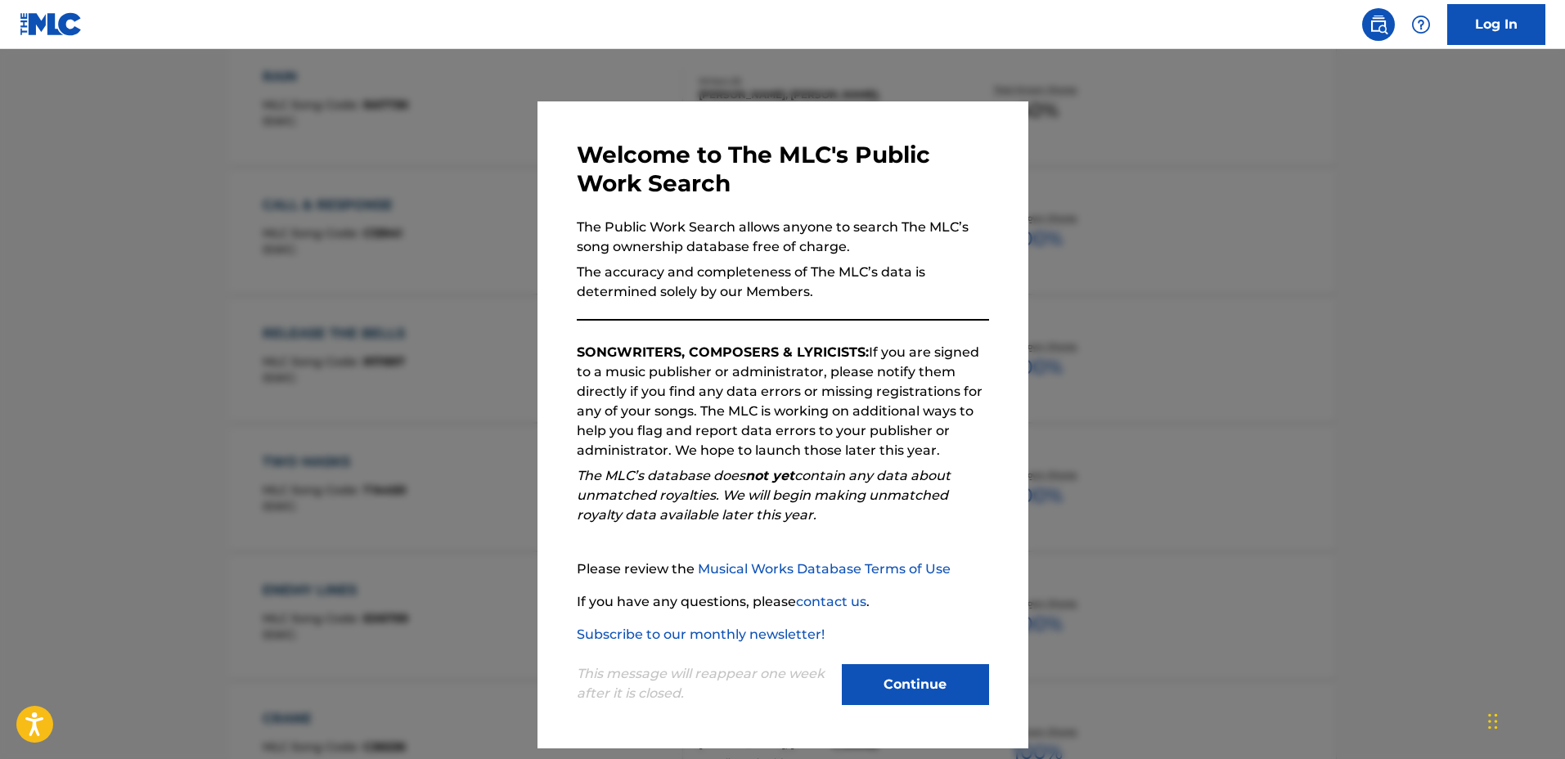
click at [490, 306] on div at bounding box center [782, 428] width 1565 height 759
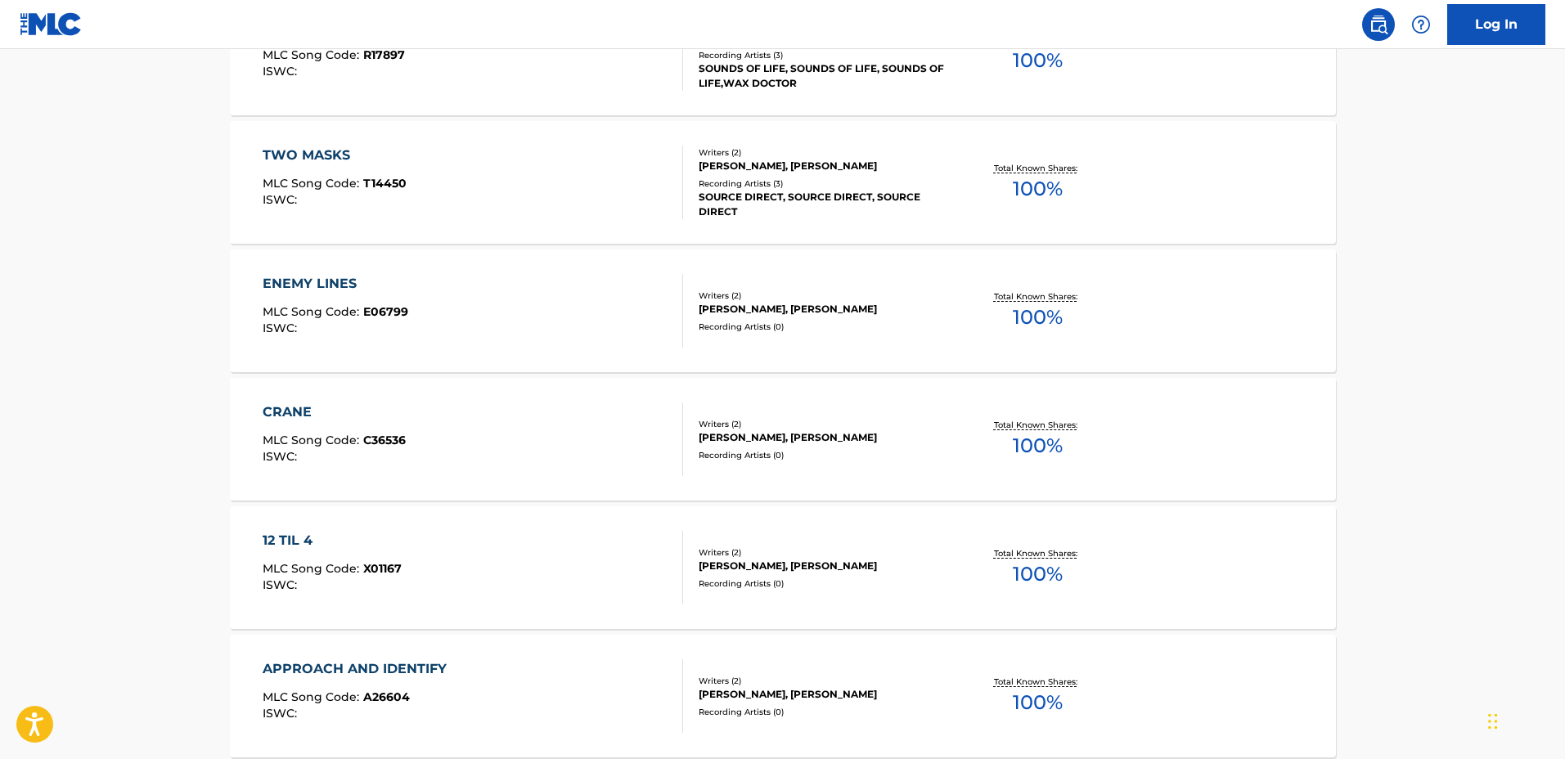
click at [588, 288] on div "ENEMY LINES MLC Song Code : E06799 ISWC :" at bounding box center [473, 311] width 420 height 74
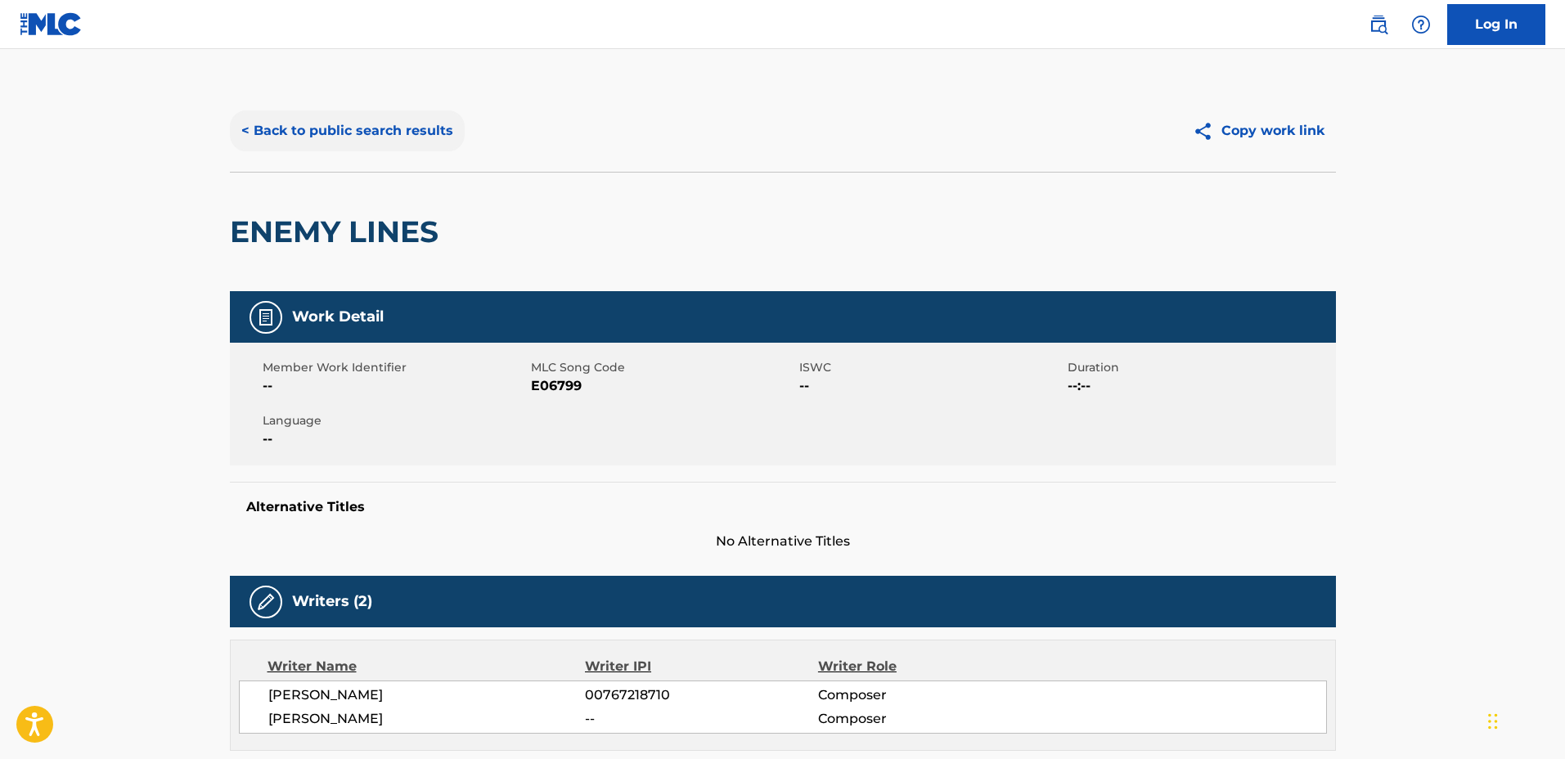
click at [372, 138] on button "< Back to public search results" at bounding box center [347, 130] width 235 height 41
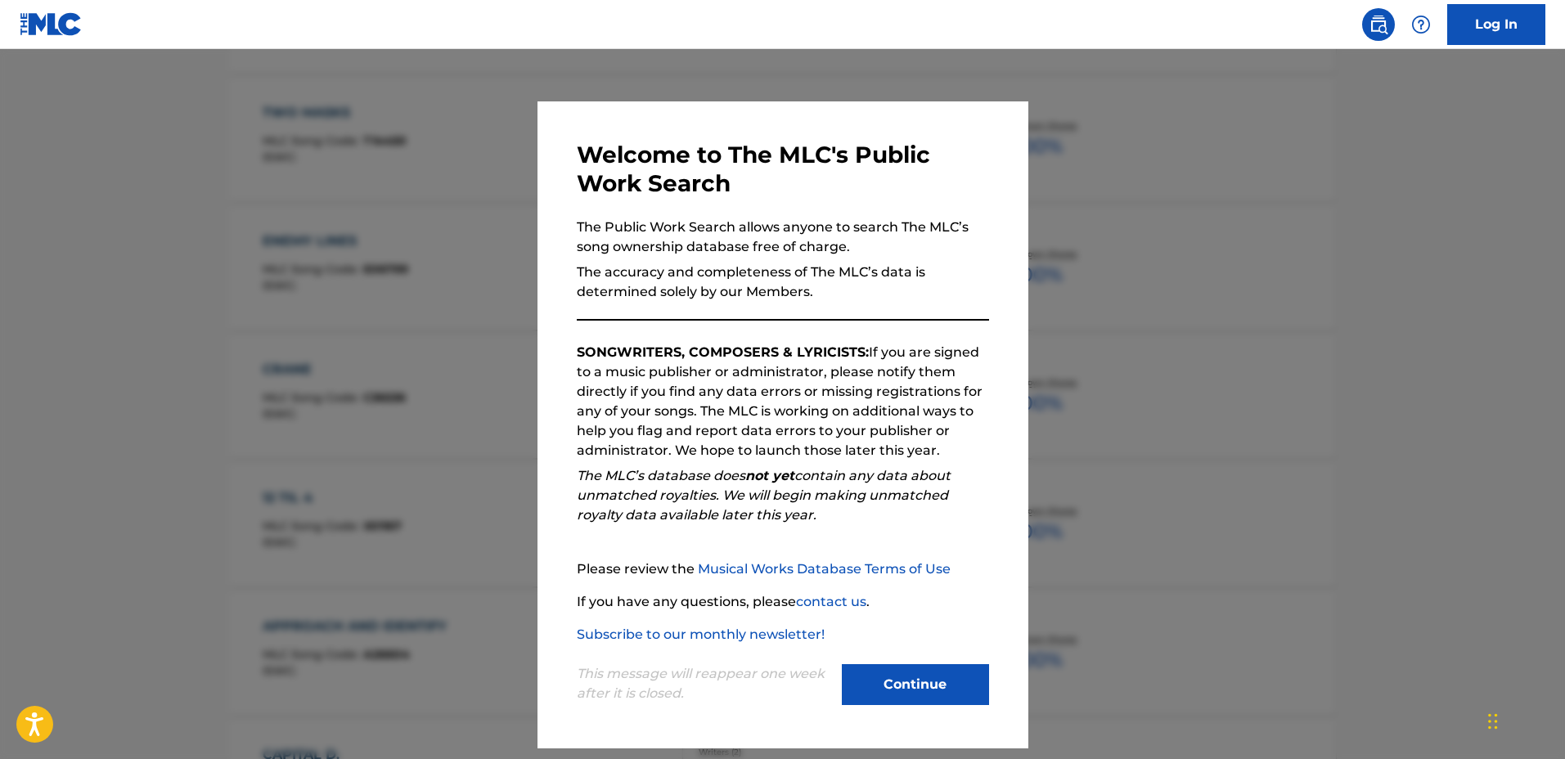
click at [408, 276] on div at bounding box center [782, 428] width 1565 height 759
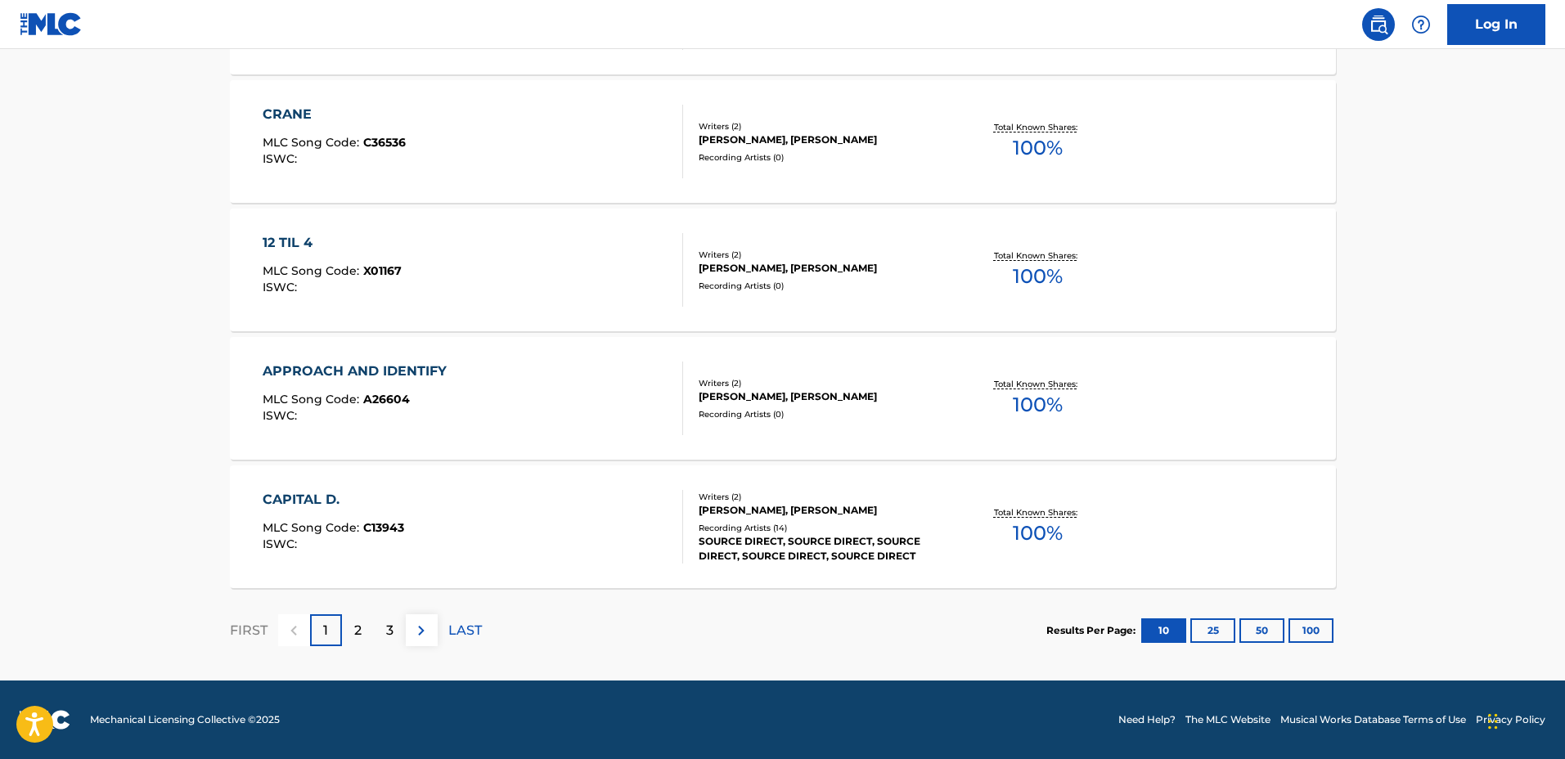
click at [554, 519] on div "CAPITAL D. MLC Song Code : C13943 ISWC :" at bounding box center [473, 527] width 420 height 74
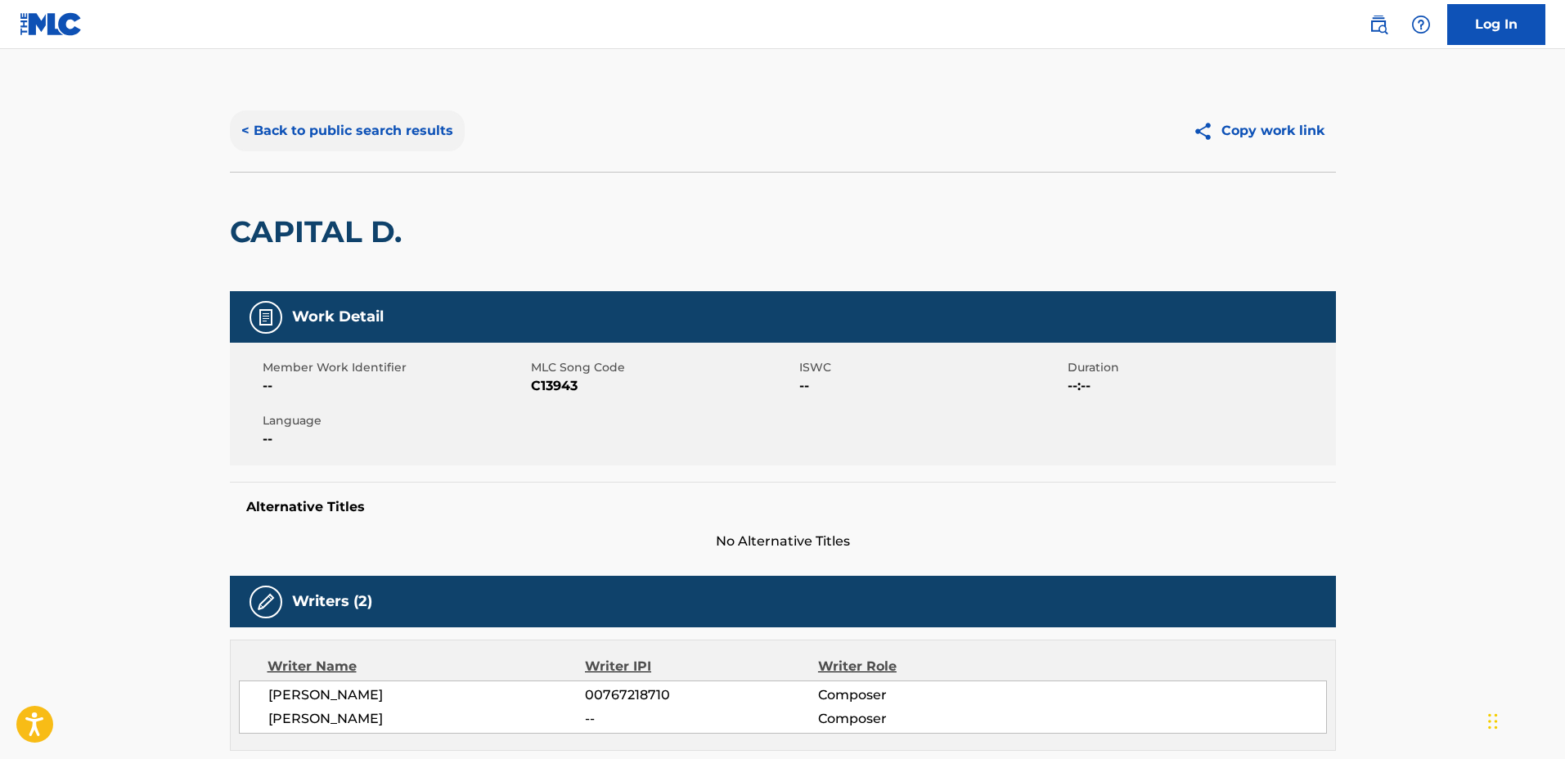
click at [425, 145] on button "< Back to public search results" at bounding box center [347, 130] width 235 height 41
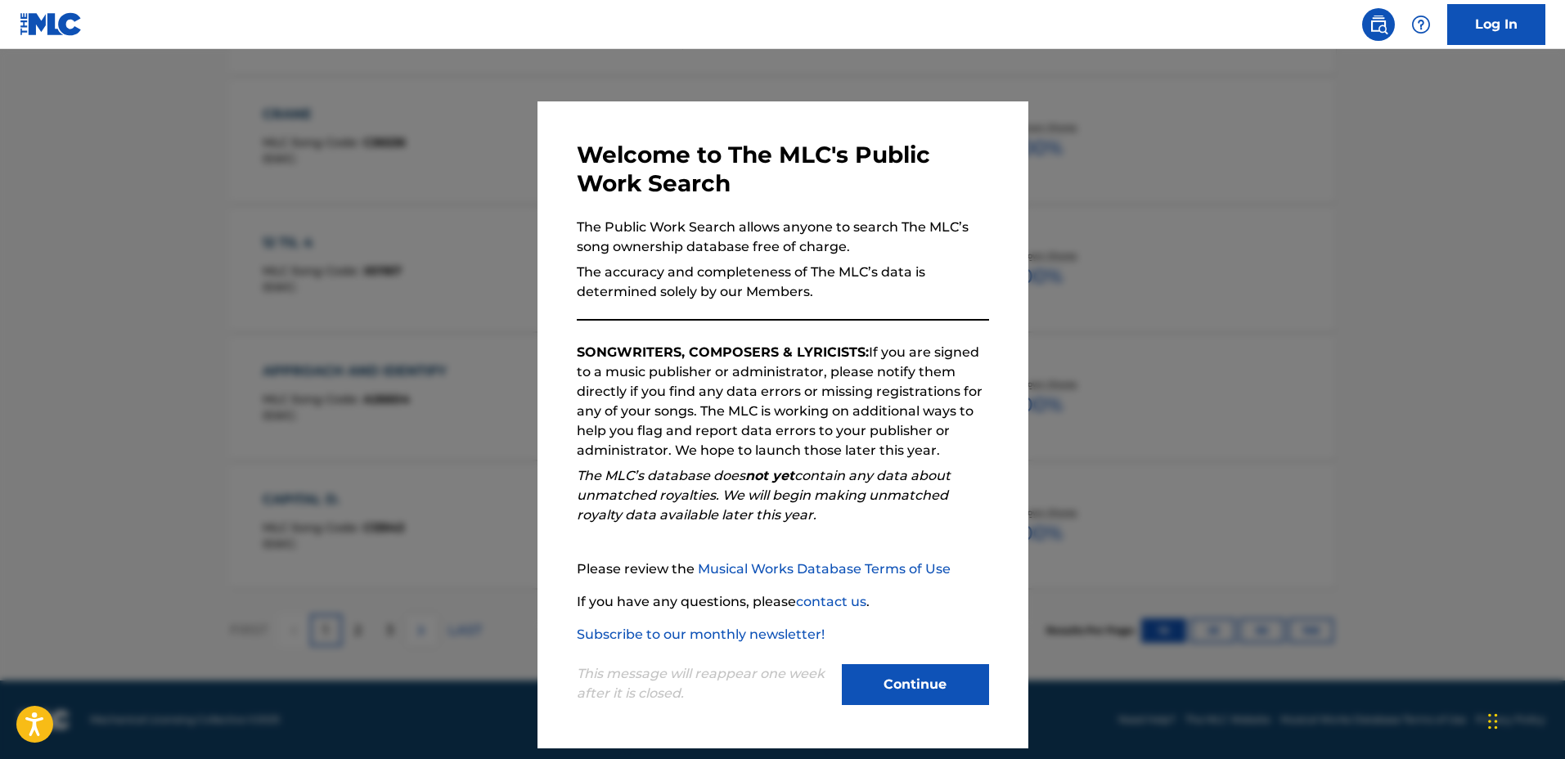
click at [425, 303] on div at bounding box center [782, 428] width 1565 height 759
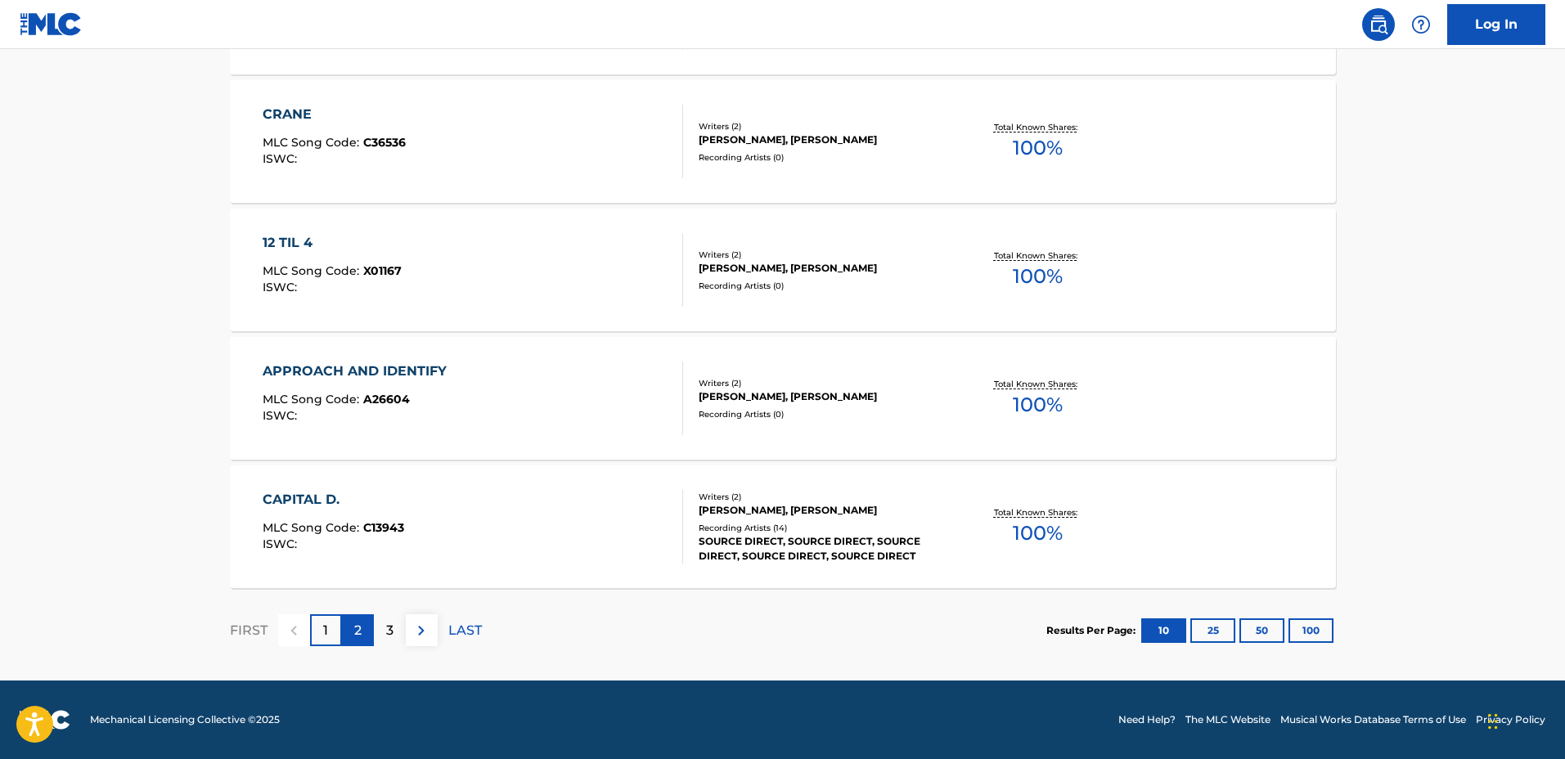
click at [348, 621] on div "2" at bounding box center [358, 630] width 32 height 32
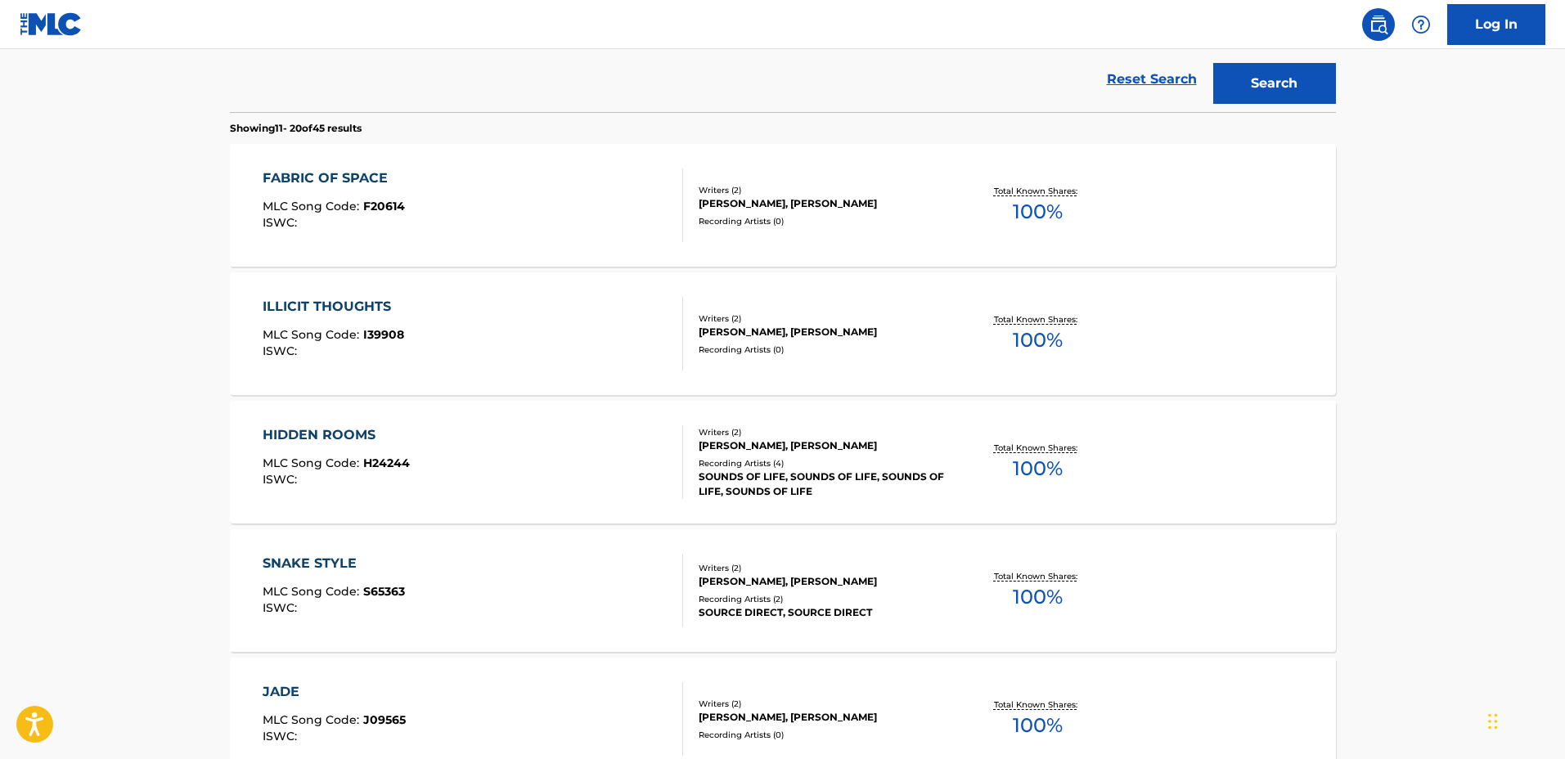
click at [612, 333] on div "ILLICIT THOUGHTS MLC Song Code : I39908 ISWC :" at bounding box center [473, 334] width 420 height 74
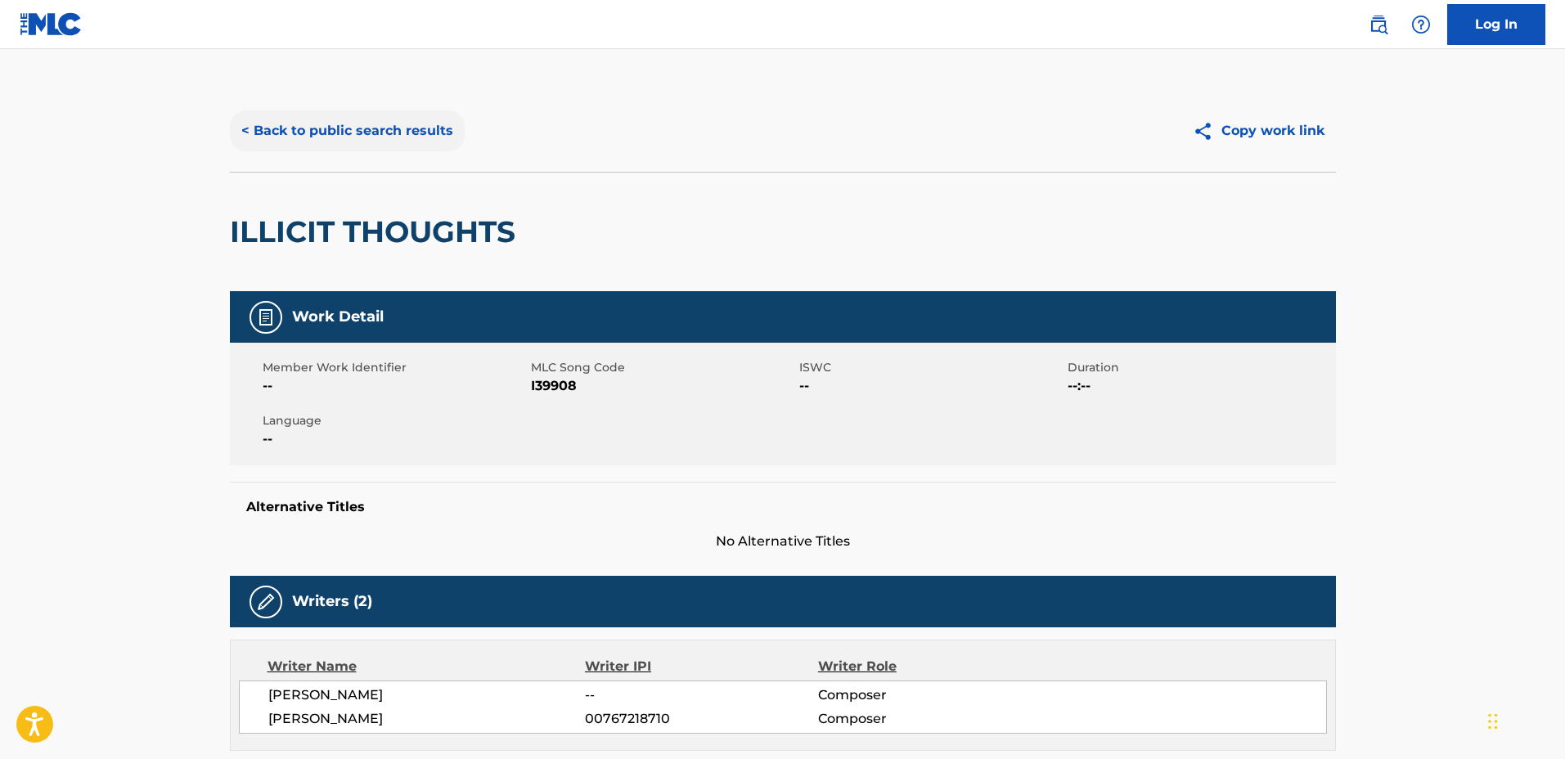
click at [414, 127] on button "< Back to public search results" at bounding box center [347, 130] width 235 height 41
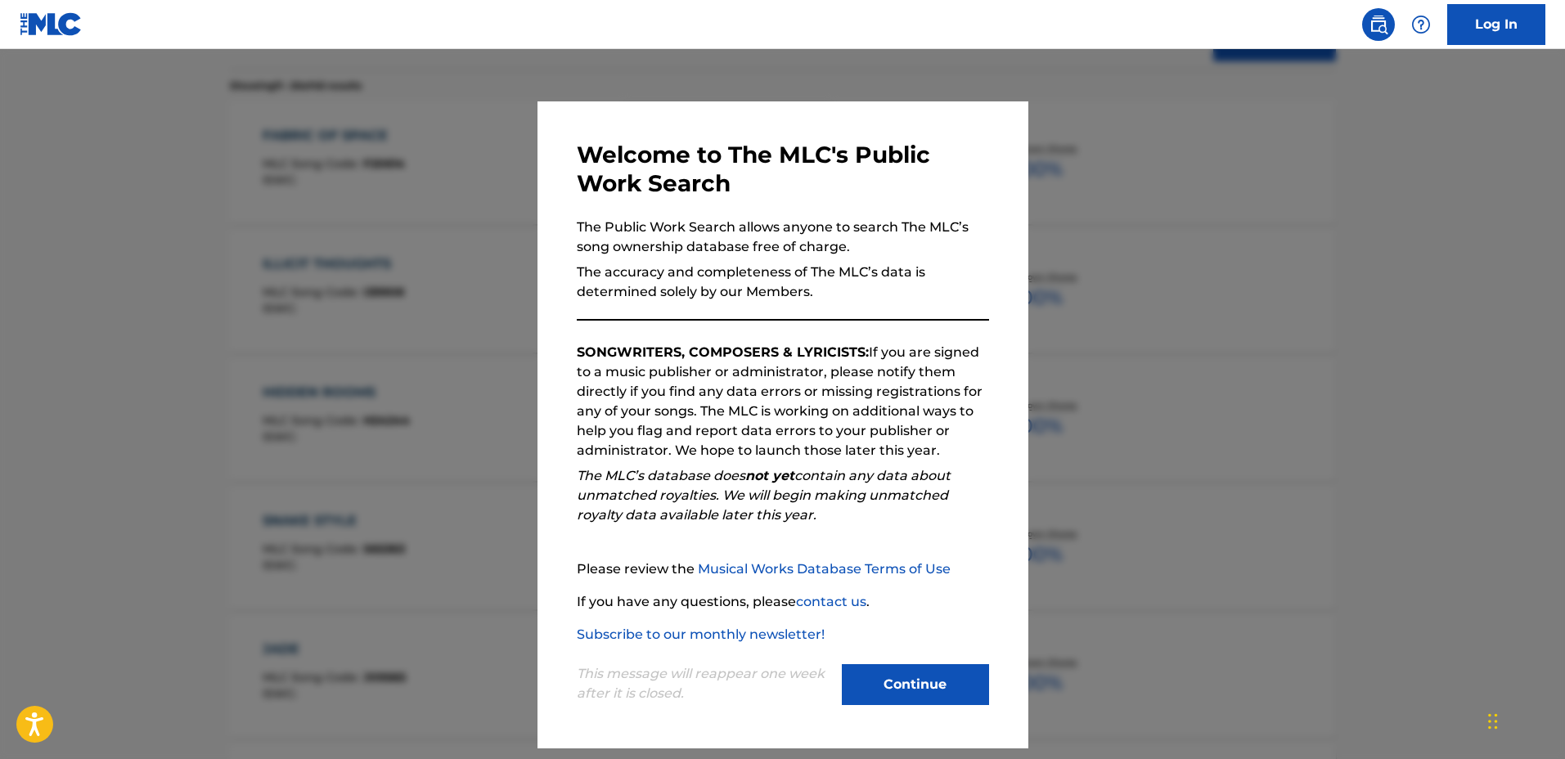
click at [457, 276] on div at bounding box center [782, 428] width 1565 height 759
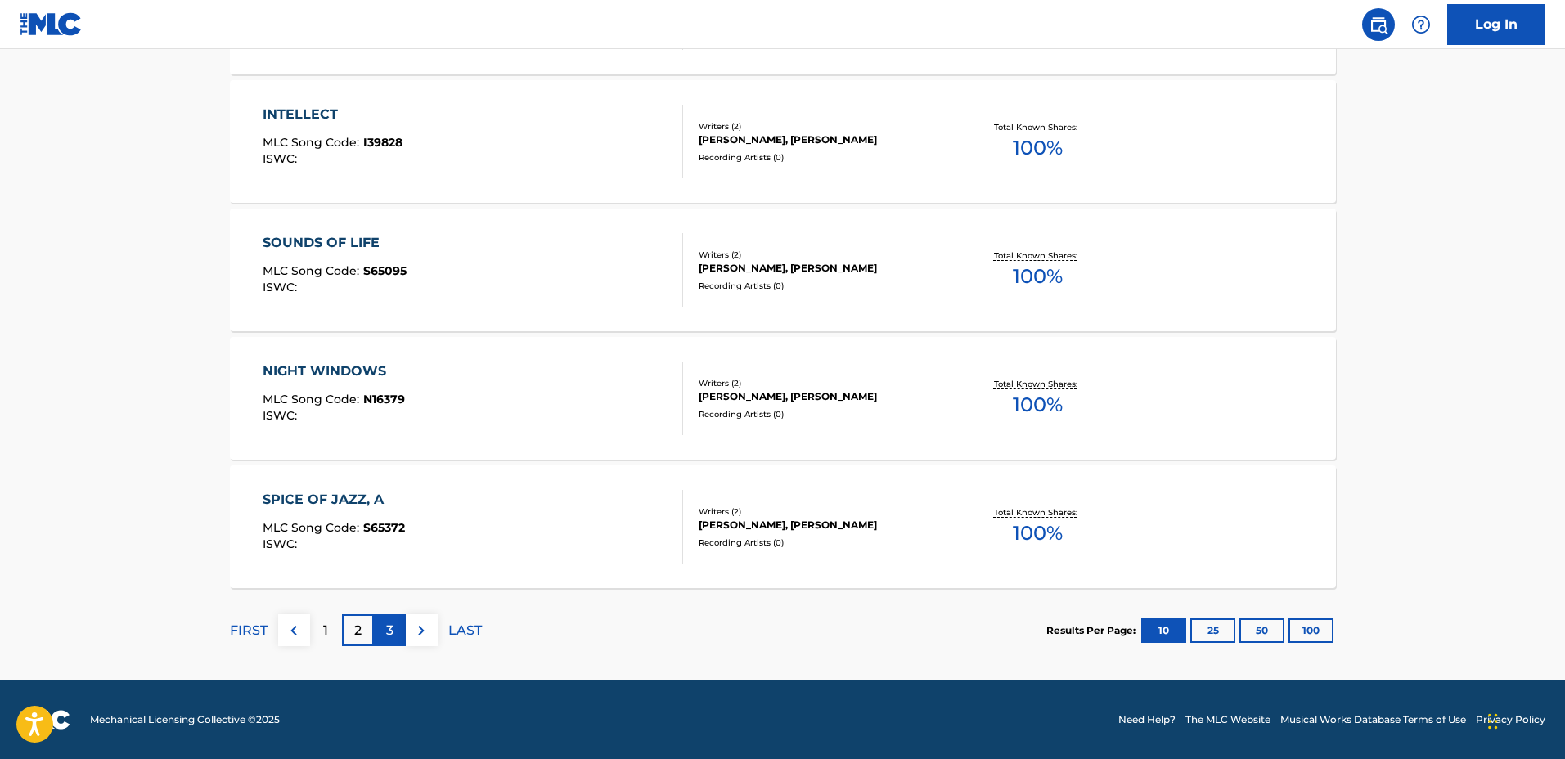
click at [383, 625] on div "3" at bounding box center [390, 630] width 32 height 32
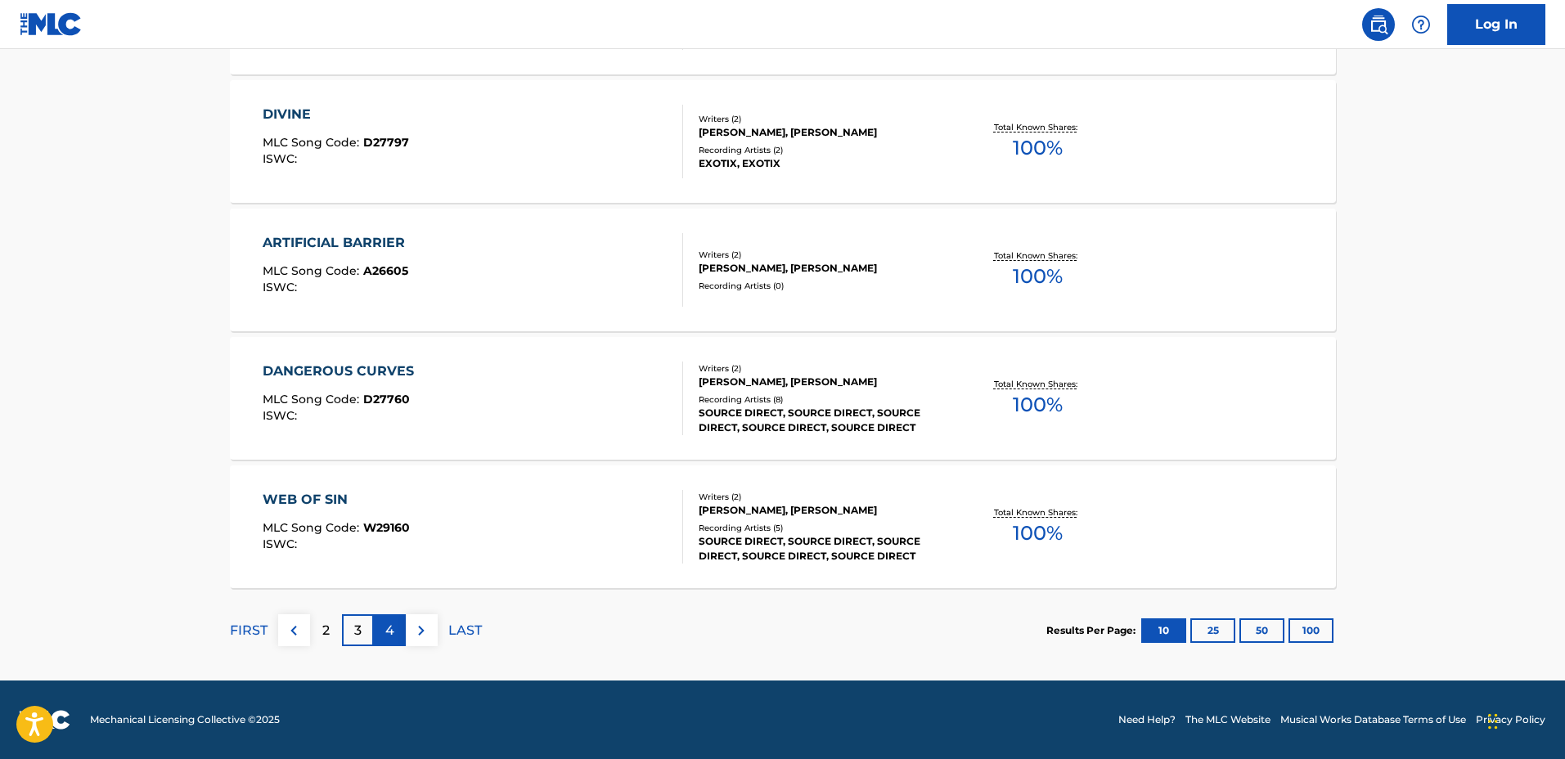
click at [387, 623] on p "4" at bounding box center [389, 631] width 9 height 20
